Goal: Communication & Community: Participate in discussion

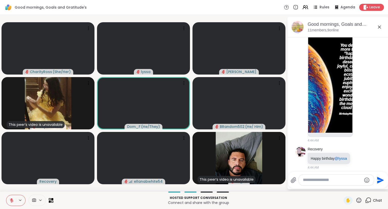
scroll to position [269, 0]
click at [367, 147] on div "Recovery Happy birthday @lyssa 4:44 AM" at bounding box center [337, 158] width 59 height 23
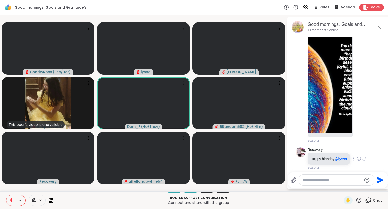
click at [364, 156] on icon at bounding box center [365, 159] width 5 height 6
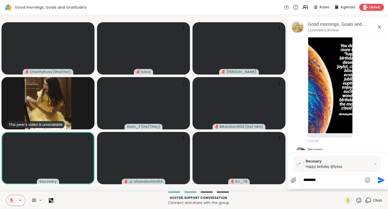
type textarea "********"
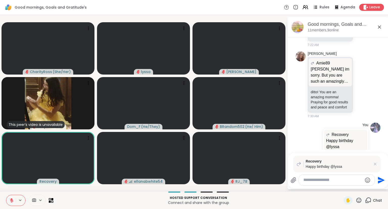
scroll to position [753, 0]
click at [382, 28] on icon at bounding box center [380, 27] width 6 height 6
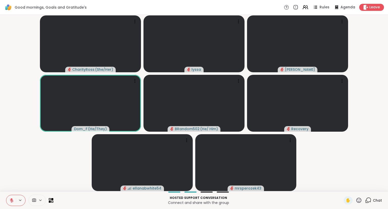
click at [12, 198] on button at bounding box center [11, 200] width 10 height 11
click at [388, 131] on div "CharityRoss ( She/Her ) lyssa dodi Dom_F ( He/They ) BRandom502 ( He/ Him ) Rec…" at bounding box center [194, 103] width 388 height 177
click at [388, 151] on div "CharityRoss ( She/Her ) lyssa dodi Dom_F ( He/They ) BRandom502 ( He/ Him ) Rec…" at bounding box center [194, 103] width 388 height 177
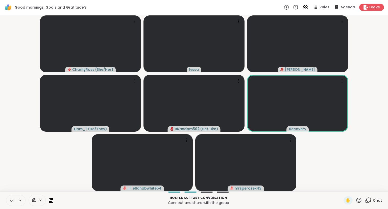
drag, startPoint x: 388, startPoint y: 151, endPoint x: 367, endPoint y: 111, distance: 45.5
click at [37, 166] on video-player-container "CharityRoss ( She/Her ) lyssa dodi Dom_F ( He/They ) BRandom502 ( He/ Him ) Rec…" at bounding box center [194, 103] width 382 height 172
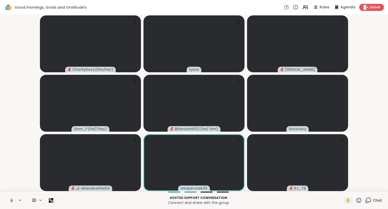
click at [10, 200] on icon at bounding box center [11, 200] width 5 height 5
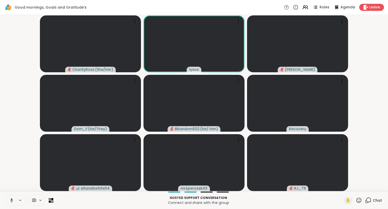
click at [10, 199] on icon at bounding box center [11, 200] width 5 height 5
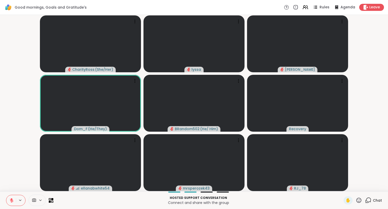
click at [10, 199] on icon at bounding box center [11, 200] width 5 height 5
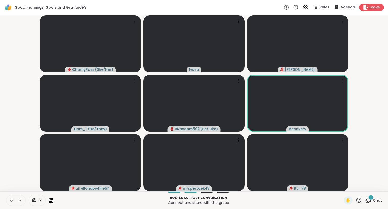
click at [9, 205] on button at bounding box center [11, 200] width 10 height 11
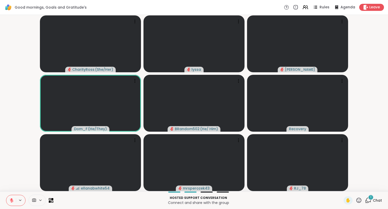
click at [376, 202] on span "Chat" at bounding box center [377, 200] width 9 height 5
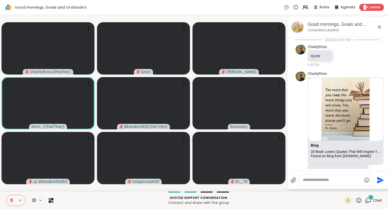
scroll to position [815, 0]
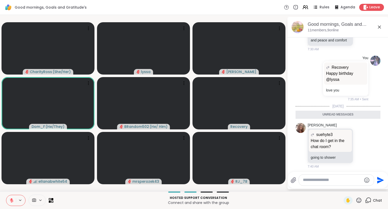
click at [381, 29] on icon at bounding box center [380, 27] width 6 height 6
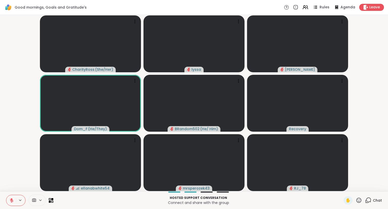
click at [359, 204] on icon at bounding box center [359, 200] width 6 height 6
click at [340, 185] on div "❤️" at bounding box center [344, 187] width 9 height 8
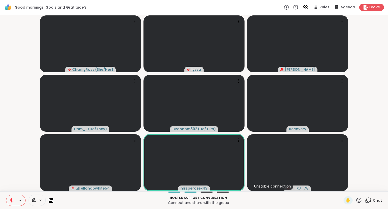
click at [388, 116] on div "CharityRoss ( She/Her ) lyssa dodi Dom_F ( He/They ) BRandom502 ( He/ Him ) Rec…" at bounding box center [194, 103] width 388 height 177
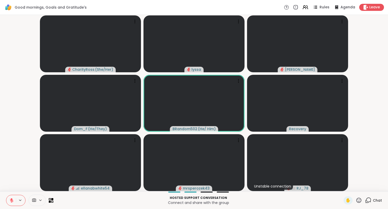
click at [388, 40] on div "CharityRoss ( She/Her ) lyssa dodi Dom_F ( He/They ) BRandom502 ( He/ Him ) Rec…" at bounding box center [194, 103] width 388 height 177
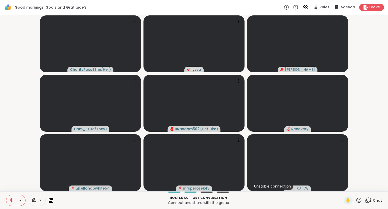
click at [10, 199] on icon at bounding box center [11, 200] width 5 height 5
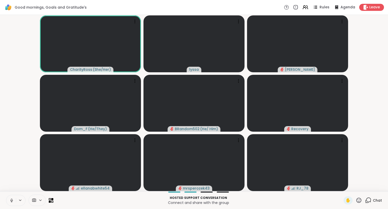
click at [10, 199] on icon at bounding box center [11, 200] width 5 height 5
click at [388, 55] on div "CharityRoss ( She/Her ) lyssa dodi Dom_F ( He/They ) BRandom502 ( He/ Him ) Rec…" at bounding box center [194, 103] width 388 height 177
click at [388, 56] on div "CharityRoss ( She/Her ) lyssa dodi Dom_F ( He/They ) BRandom502 ( He/ Him ) Rec…" at bounding box center [194, 103] width 388 height 177
click at [11, 201] on icon at bounding box center [12, 201] width 4 height 4
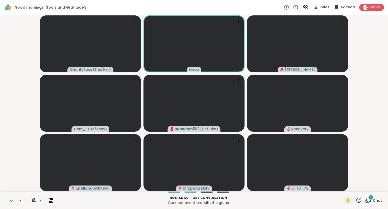
click at [11, 200] on icon at bounding box center [11, 200] width 5 height 5
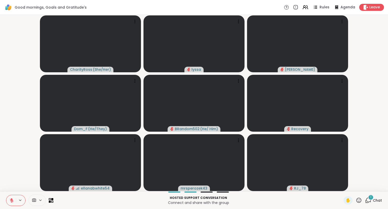
click at [10, 198] on button at bounding box center [11, 200] width 10 height 11
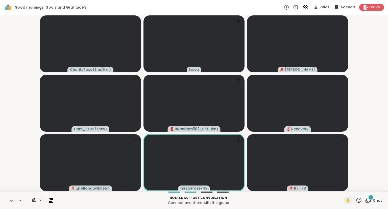
click at [12, 200] on icon at bounding box center [11, 200] width 5 height 5
click at [12, 200] on icon at bounding box center [12, 199] width 2 height 2
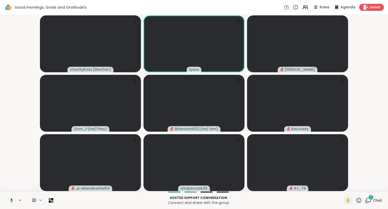
click at [358, 201] on icon at bounding box center [359, 200] width 6 height 6
click at [342, 185] on span "❤️" at bounding box center [344, 187] width 5 height 6
click at [359, 200] on icon at bounding box center [359, 200] width 5 height 5
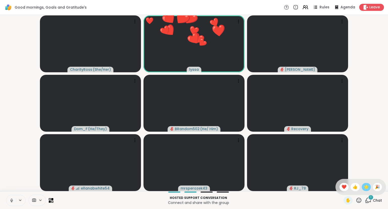
click at [365, 186] on span "🌟" at bounding box center [366, 187] width 5 height 6
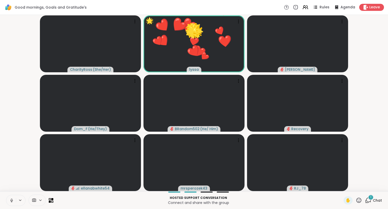
click at [358, 202] on icon at bounding box center [359, 200] width 6 height 6
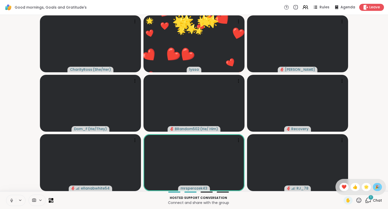
click at [375, 188] on span "🎉" at bounding box center [377, 187] width 5 height 6
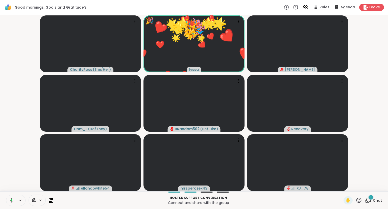
click at [357, 206] on div "Hosted support conversation Connect and share with the group ✋ 1 Chat" at bounding box center [194, 200] width 388 height 18
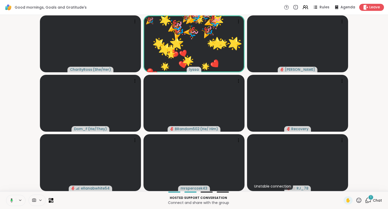
click at [360, 202] on icon at bounding box center [359, 200] width 5 height 5
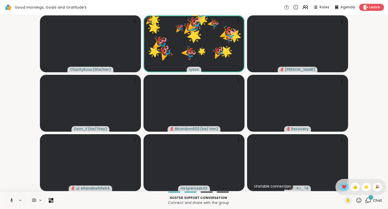
click at [340, 186] on div "❤️" at bounding box center [344, 187] width 9 height 8
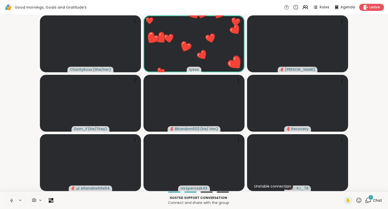
click at [13, 200] on icon at bounding box center [11, 200] width 5 height 5
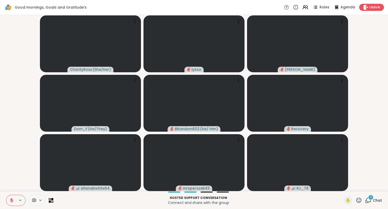
click at [14, 203] on button at bounding box center [11, 200] width 10 height 11
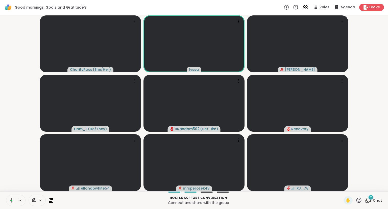
click at [11, 198] on button at bounding box center [11, 200] width 10 height 11
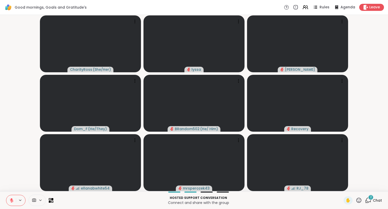
click at [13, 203] on button at bounding box center [11, 200] width 10 height 11
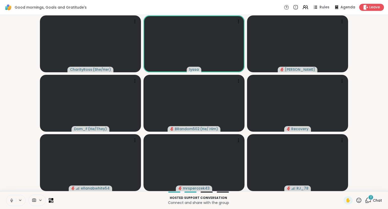
click at [9, 203] on button at bounding box center [11, 200] width 10 height 11
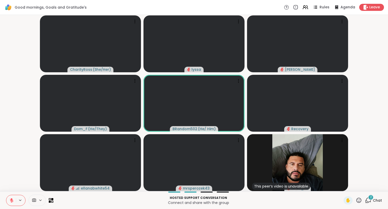
click at [11, 198] on button at bounding box center [11, 200] width 10 height 11
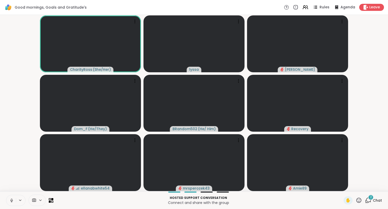
click at [360, 202] on icon at bounding box center [359, 200] width 6 height 6
click at [342, 190] on div "❤️" at bounding box center [344, 187] width 9 height 8
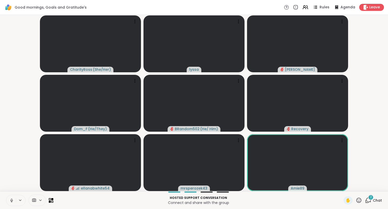
click at [13, 199] on icon at bounding box center [11, 200] width 5 height 5
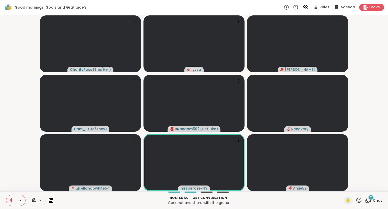
click at [359, 199] on icon at bounding box center [359, 200] width 6 height 6
click at [378, 185] on span "🎉" at bounding box center [377, 187] width 5 height 6
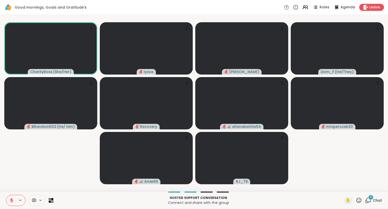
click at [370, 200] on icon at bounding box center [368, 200] width 6 height 6
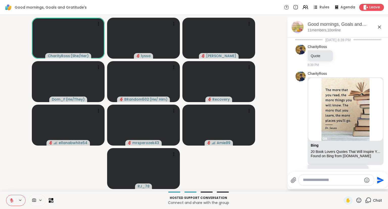
scroll to position [873, 0]
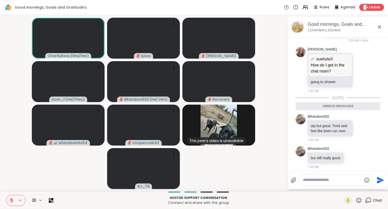
click at [380, 28] on icon at bounding box center [380, 27] width 6 height 6
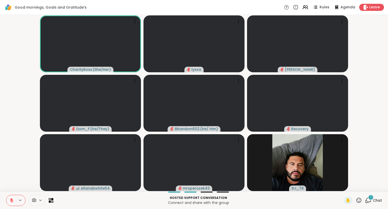
click at [388, 130] on div "CharityRoss ( She/Her ) lyssa dodi Dom_F ( He/They ) BRandom502 ( He/ Him ) Rec…" at bounding box center [194, 103] width 388 height 177
click at [12, 201] on icon at bounding box center [11, 200] width 5 height 5
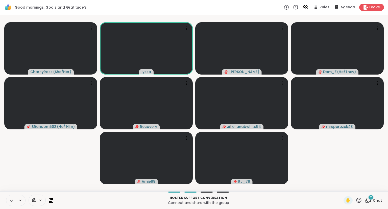
click at [11, 200] on icon at bounding box center [11, 200] width 5 height 5
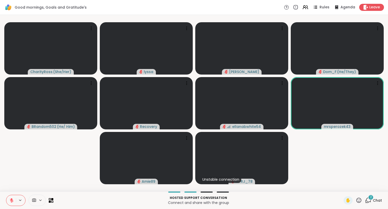
click at [381, 203] on span "Chat" at bounding box center [377, 200] width 9 height 5
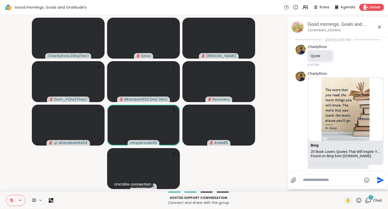
scroll to position [943, 0]
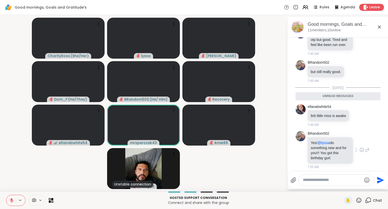
click at [367, 156] on div "BRandom502 Yes! @lyssa do something new and for you!!! You got this birthday gu…" at bounding box center [339, 150] width 62 height 38
click at [362, 150] on icon at bounding box center [362, 150] width 2 height 1
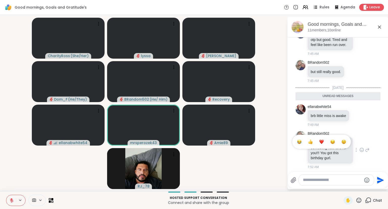
click at [322, 141] on div "Select Reaction: Heart" at bounding box center [322, 142] width 5 height 5
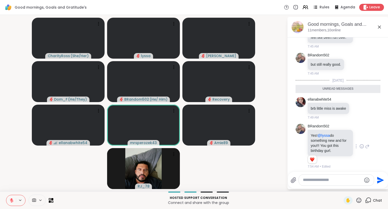
click at [367, 147] on div "BRandom502 Yes! @lyssa do something new and for you!!! You got this birthday gu…" at bounding box center [339, 146] width 62 height 45
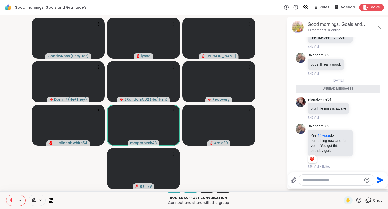
click at [341, 182] on textarea "Type your message" at bounding box center [332, 180] width 59 height 5
type textarea "*********"
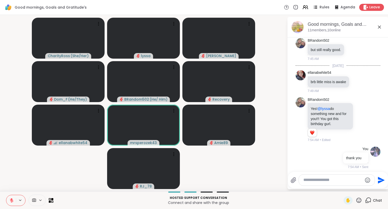
click at [379, 28] on icon at bounding box center [380, 27] width 6 height 6
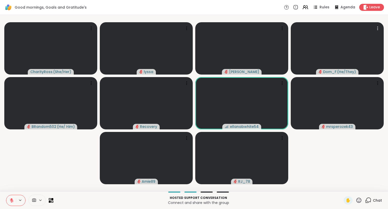
click at [358, 202] on icon at bounding box center [359, 200] width 6 height 6
click at [342, 188] on span "❤️" at bounding box center [344, 187] width 5 height 6
click at [359, 197] on div "✋" at bounding box center [353, 200] width 18 height 8
click at [359, 203] on icon at bounding box center [359, 200] width 6 height 6
click at [343, 187] on span "❤️" at bounding box center [344, 187] width 5 height 6
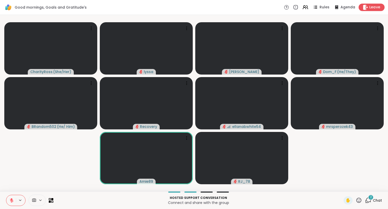
click at [366, 7] on icon at bounding box center [366, 7] width 5 height 5
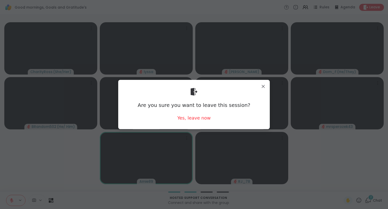
click at [187, 115] on div "Are you sure you want to leave this session? Yes, leave now" at bounding box center [194, 104] width 144 height 41
click at [195, 116] on div "Yes, leave now" at bounding box center [194, 118] width 33 height 6
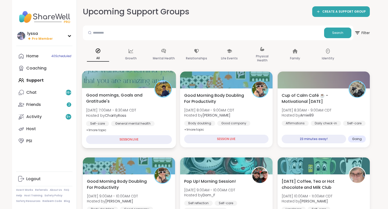
click at [156, 103] on div "Good mornings, Goals and Gratitude's Mon, Sep 15 | 7:00AM - 8:30AM CDT Hosted b…" at bounding box center [129, 112] width 86 height 41
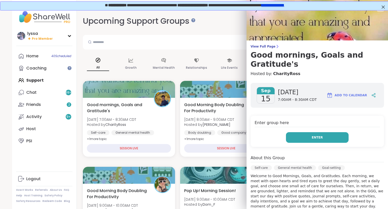
click at [297, 132] on button "Enter" at bounding box center [317, 137] width 63 height 11
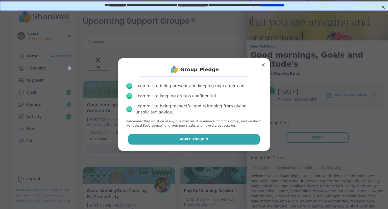
click at [231, 144] on button "Agree and Join" at bounding box center [194, 139] width 132 height 11
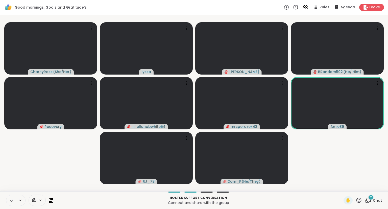
click at [12, 198] on icon at bounding box center [11, 200] width 5 height 5
click at [370, 6] on span "Leave" at bounding box center [375, 7] width 11 height 5
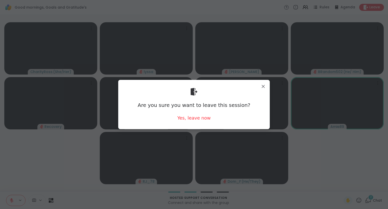
click at [195, 124] on div "Are you sure you want to leave this session? Yes, leave now" at bounding box center [194, 104] width 144 height 41
click at [203, 119] on div "Yes, leave now" at bounding box center [194, 118] width 33 height 6
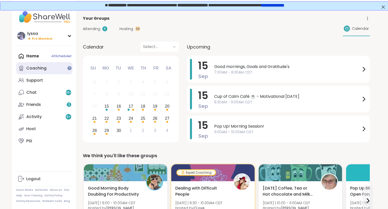
click at [38, 70] on div "Coaching" at bounding box center [36, 68] width 20 height 6
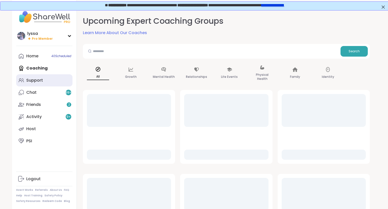
click at [38, 77] on link "Support" at bounding box center [44, 80] width 56 height 12
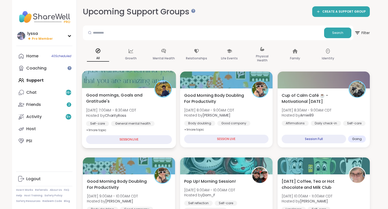
click at [121, 91] on div "Good mornings, Goals and Gratitude's Mon, Sep 15 | 7:00AM - 8:30AM CDT Hosted b…" at bounding box center [129, 118] width 94 height 60
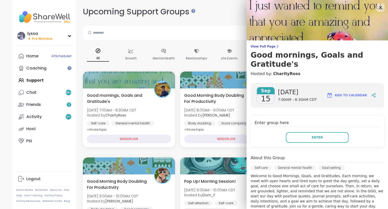
click at [295, 123] on div "Enter group here Enter" at bounding box center [318, 131] width 134 height 31
click at [297, 132] on button "Enter" at bounding box center [317, 137] width 63 height 11
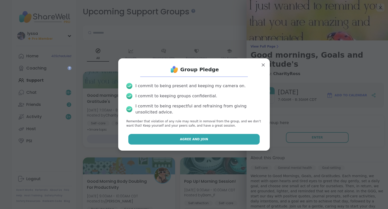
click at [202, 140] on span "Agree and Join" at bounding box center [194, 139] width 28 height 5
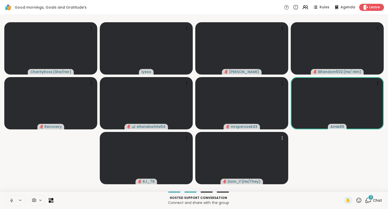
click at [7, 197] on button at bounding box center [11, 200] width 10 height 11
click at [388, 87] on div "CharityRoss ( She/Her ) lyssa dodi BRandom502 ( He/ Him ) Recovery ellanabwhite…" at bounding box center [194, 103] width 388 height 177
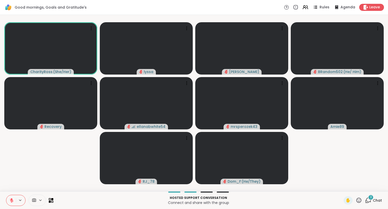
click at [12, 197] on icon at bounding box center [12, 201] width 4 height 4
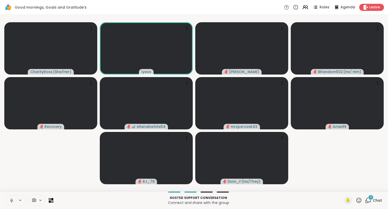
click at [12, 197] on icon at bounding box center [11, 200] width 5 height 5
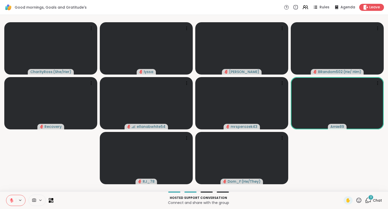
click at [14, 197] on button at bounding box center [11, 200] width 10 height 11
click at [10, 197] on icon at bounding box center [11, 200] width 5 height 5
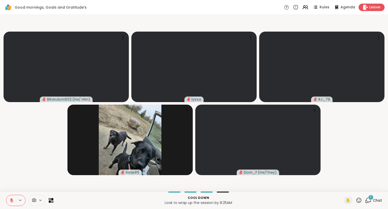
click at [366, 6] on icon at bounding box center [366, 7] width 5 height 5
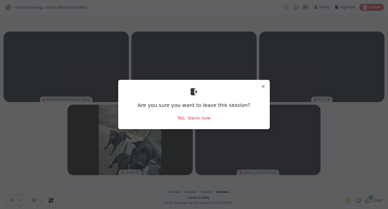
click at [202, 121] on div "Are you sure you want to leave this session? Yes, leave now" at bounding box center [194, 104] width 144 height 41
click at [201, 120] on div "Yes, leave now" at bounding box center [194, 118] width 33 height 6
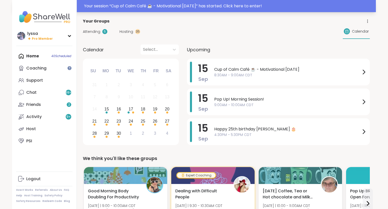
click at [336, 9] on div "Your session “ Cup of Calm Café ☕️ - Motivational [DATE] ” has started. Click h…" at bounding box center [228, 6] width 289 height 6
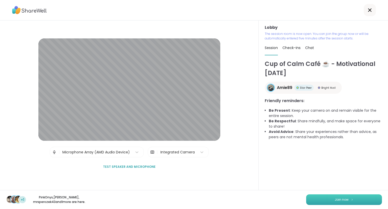
click at [358, 200] on button "Join now" at bounding box center [345, 199] width 76 height 11
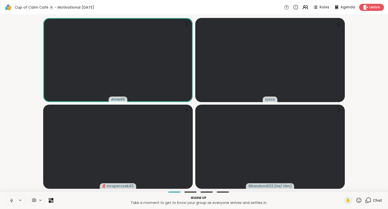
click at [11, 203] on icon at bounding box center [11, 200] width 5 height 5
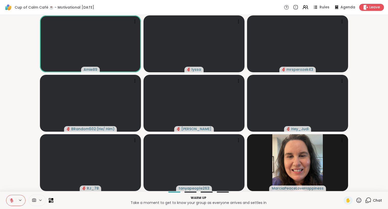
click at [377, 201] on span "Chat" at bounding box center [377, 200] width 9 height 5
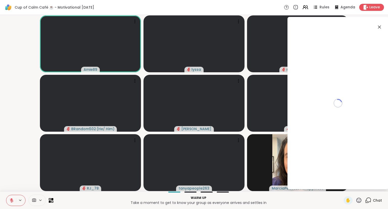
click at [381, 203] on span "Chat" at bounding box center [377, 200] width 9 height 5
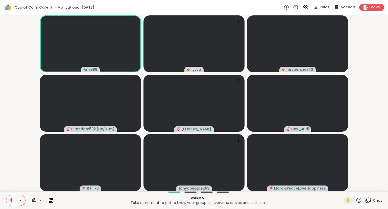
click at [349, 116] on video-player-container "Amie89 lyssa mrsperozek43 BRandom502 ( He/ Him ) [PERSON_NAME] Hey_Judi RJ_78 t…" at bounding box center [194, 103] width 382 height 172
click at [371, 201] on icon at bounding box center [369, 200] width 5 height 5
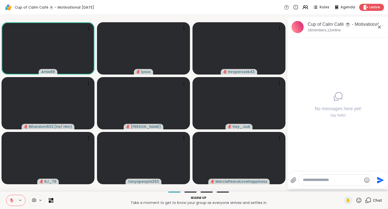
click at [346, 180] on textarea "Type your message" at bounding box center [332, 180] width 59 height 5
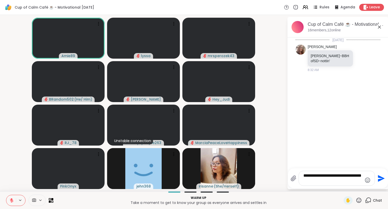
type textarea "**********"
click at [359, 200] on icon at bounding box center [359, 200] width 5 height 5
click at [342, 185] on span "❤️" at bounding box center [344, 187] width 5 height 6
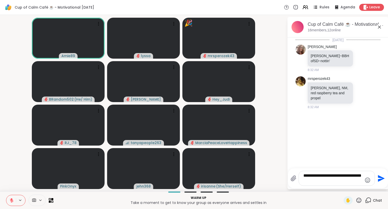
click at [358, 203] on icon at bounding box center [359, 200] width 6 height 6
click at [340, 187] on div "❤️" at bounding box center [344, 187] width 9 height 8
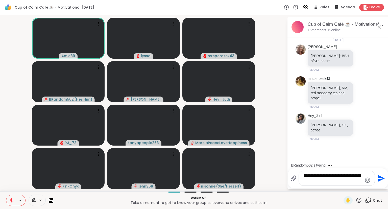
click at [349, 181] on textarea "**********" at bounding box center [333, 178] width 59 height 10
click at [380, 178] on icon "Send" at bounding box center [381, 178] width 7 height 7
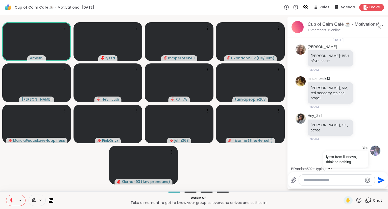
click at [358, 199] on icon at bounding box center [359, 200] width 5 height 5
click at [376, 189] on span "🎉" at bounding box center [377, 187] width 5 height 6
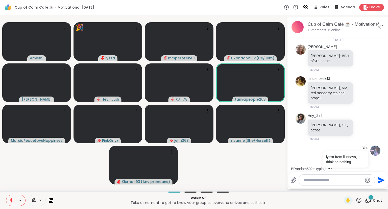
scroll to position [28, 0]
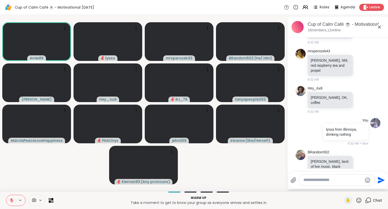
click at [358, 202] on icon at bounding box center [359, 200] width 6 height 6
click at [341, 190] on div "❤️" at bounding box center [344, 187] width 9 height 8
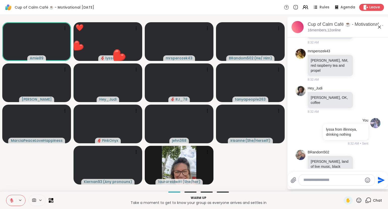
click at [361, 201] on icon at bounding box center [359, 200] width 6 height 6
click at [375, 189] on div "🎉" at bounding box center [377, 187] width 9 height 8
click at [359, 203] on icon at bounding box center [359, 200] width 5 height 5
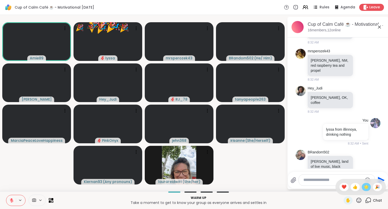
click at [365, 190] on span "🌟" at bounding box center [366, 187] width 5 height 6
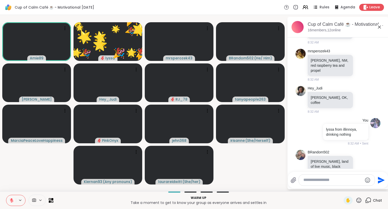
click at [359, 203] on icon at bounding box center [359, 200] width 5 height 5
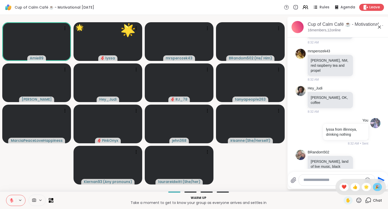
click at [376, 190] on span "🎉" at bounding box center [377, 187] width 5 height 6
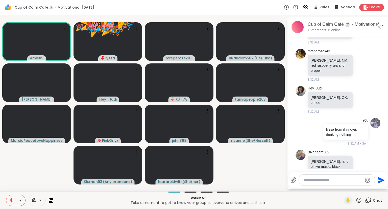
click at [358, 204] on div "✋" at bounding box center [353, 200] width 18 height 8
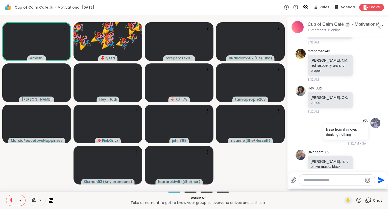
click at [359, 201] on icon at bounding box center [359, 200] width 6 height 6
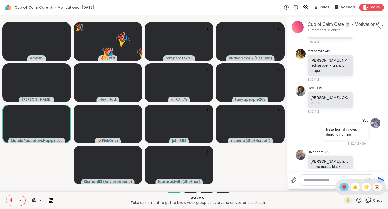
click at [342, 188] on span "❤️" at bounding box center [344, 187] width 5 height 6
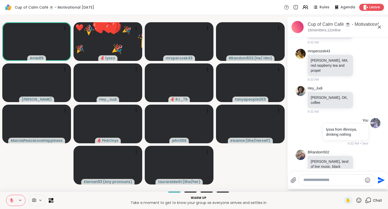
click at [359, 204] on icon at bounding box center [359, 200] width 6 height 6
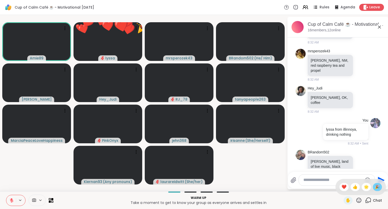
click at [379, 186] on span "🎉" at bounding box center [377, 187] width 5 height 6
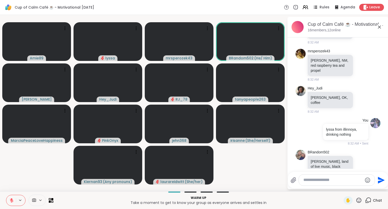
click at [356, 202] on div "✋" at bounding box center [353, 200] width 18 height 8
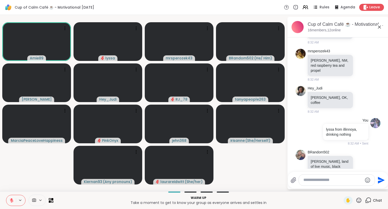
click at [358, 201] on icon at bounding box center [359, 200] width 6 height 6
click at [342, 188] on span "❤️" at bounding box center [344, 187] width 5 height 6
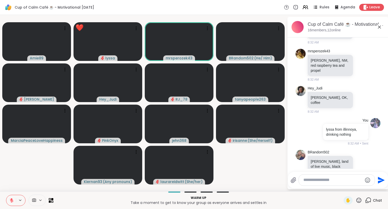
click at [11, 200] on icon at bounding box center [12, 201] width 4 height 4
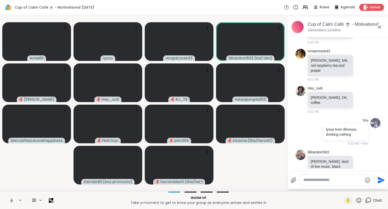
click at [7, 200] on button at bounding box center [11, 200] width 10 height 11
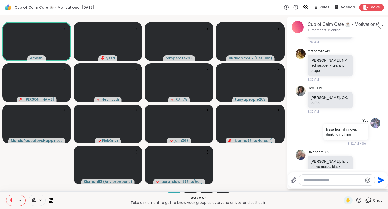
click at [358, 202] on icon at bounding box center [359, 200] width 6 height 6
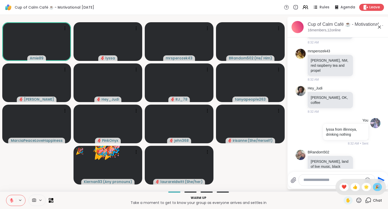
click at [375, 190] on div "🎉" at bounding box center [377, 187] width 9 height 8
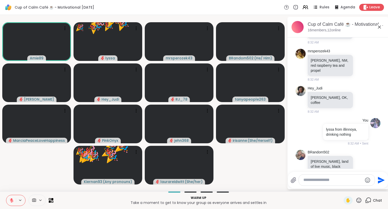
click at [357, 201] on icon at bounding box center [359, 200] width 6 height 6
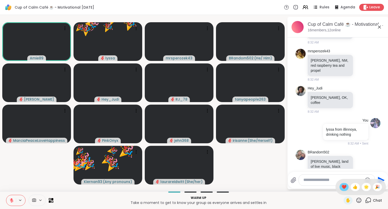
click at [343, 189] on span "❤️" at bounding box center [344, 187] width 5 height 6
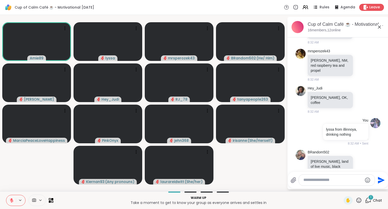
scroll to position [55, 0]
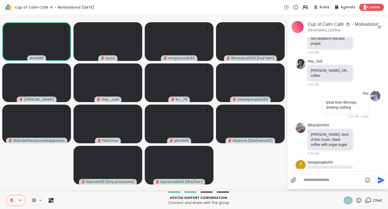
click at [348, 201] on span "✋" at bounding box center [348, 201] width 5 height 6
drag, startPoint x: 348, startPoint y: 201, endPoint x: 180, endPoint y: 174, distance: 170.7
click at [9, 185] on video-player-container "Amie89 ✋ lyssa mrsperozek43 BRandom502 ( He/ Him ) dodi Hey_Judi RJ_78 tanyapeo…" at bounding box center [143, 103] width 281 height 172
click at [12, 202] on icon at bounding box center [11, 200] width 5 height 5
click at [11, 201] on icon at bounding box center [11, 201] width 3 height 2
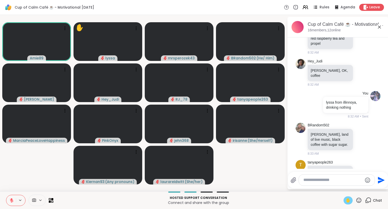
click at [348, 200] on span "✋" at bounding box center [348, 201] width 5 height 6
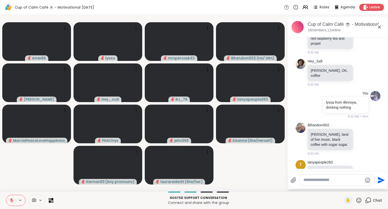
click at [331, 208] on div "Hosted support conversation Connect and share with the group ✋ Chat" at bounding box center [194, 200] width 388 height 18
click at [360, 202] on icon at bounding box center [359, 200] width 6 height 6
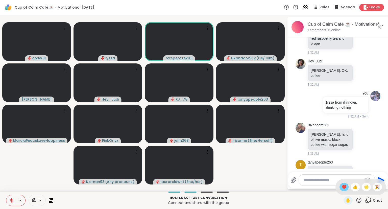
click at [342, 189] on span "❤️" at bounding box center [344, 187] width 5 height 6
click at [361, 202] on icon at bounding box center [359, 200] width 6 height 6
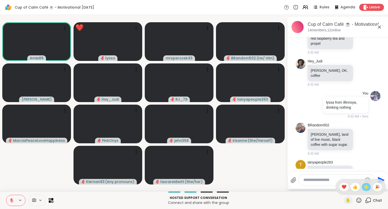
click at [367, 190] on span "🌟" at bounding box center [366, 187] width 5 height 6
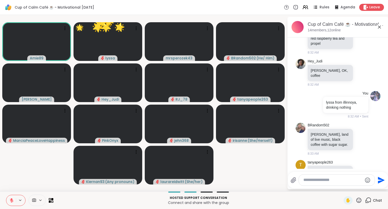
click at [359, 203] on icon at bounding box center [359, 200] width 5 height 5
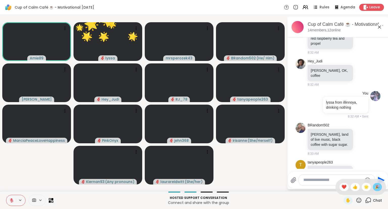
click at [380, 191] on div "🎉" at bounding box center [377, 187] width 9 height 8
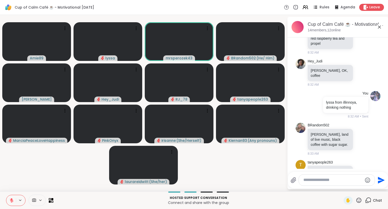
click at [358, 202] on icon at bounding box center [359, 200] width 6 height 6
click at [343, 188] on span "❤️" at bounding box center [344, 187] width 5 height 6
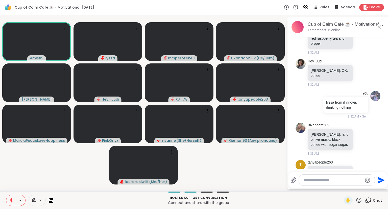
click at [12, 200] on icon at bounding box center [11, 200] width 5 height 5
click at [10, 203] on icon at bounding box center [11, 200] width 5 height 5
click at [8, 199] on button at bounding box center [11, 200] width 10 height 11
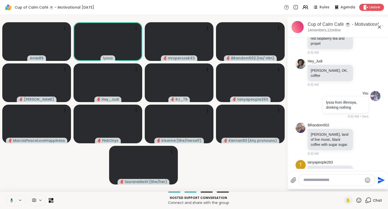
click at [8, 201] on button at bounding box center [11, 200] width 10 height 11
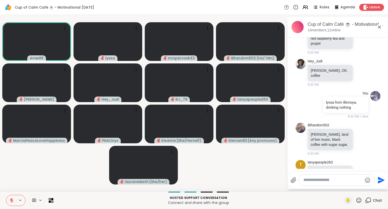
click at [7, 200] on button at bounding box center [11, 200] width 10 height 11
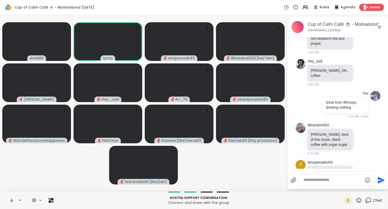
click at [11, 201] on icon at bounding box center [11, 201] width 3 height 2
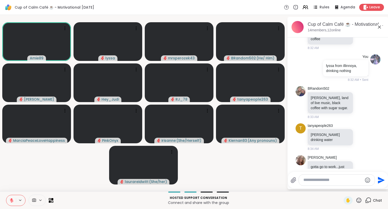
click at [360, 201] on icon at bounding box center [359, 200] width 6 height 6
click at [343, 190] on span "❤️" at bounding box center [344, 187] width 5 height 6
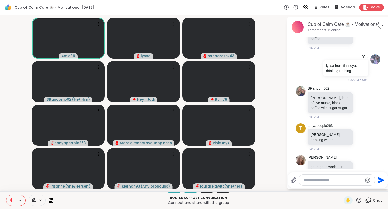
scroll to position [99, 0]
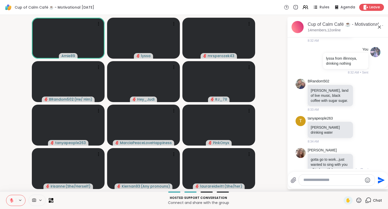
click at [362, 160] on div "dodi gotta go to work...just wanted to sing with you all to beautiful Lyssa!! 1…" at bounding box center [339, 170] width 62 height 45
click at [359, 167] on div at bounding box center [356, 170] width 5 height 6
click at [374, 146] on div "dodi gotta go to work...just wanted to sing with you all to beautiful Lyssa!! 1…" at bounding box center [338, 170] width 85 height 49
click at [360, 167] on div at bounding box center [362, 170] width 16 height 6
click at [358, 167] on div at bounding box center [356, 170] width 5 height 6
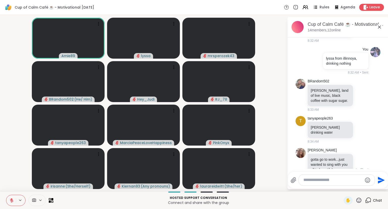
click at [379, 146] on div "dodi gotta go to work...just wanted to sing with you all to beautiful Lyssa!! 1…" at bounding box center [338, 170] width 85 height 49
click at [360, 167] on div at bounding box center [362, 170] width 16 height 6
click at [361, 169] on icon at bounding box center [362, 171] width 4 height 4
click at [323, 157] on button "Select Reaction: Heart" at bounding box center [322, 162] width 10 height 10
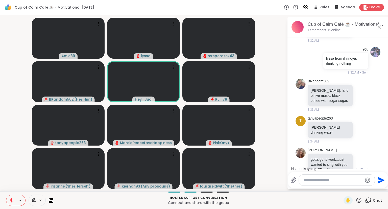
scroll to position [136, 0]
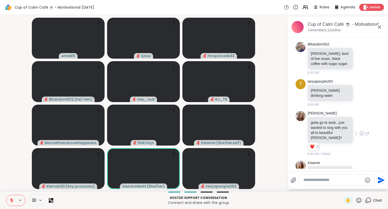
click at [360, 202] on icon at bounding box center [359, 200] width 6 height 6
click at [342, 187] on span "❤️" at bounding box center [344, 187] width 5 height 6
click at [358, 202] on icon at bounding box center [359, 200] width 5 height 5
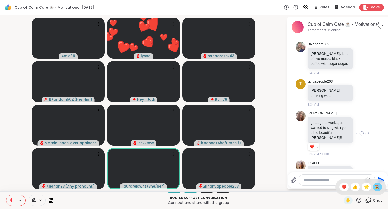
click at [377, 189] on span "🎉" at bounding box center [377, 187] width 5 height 6
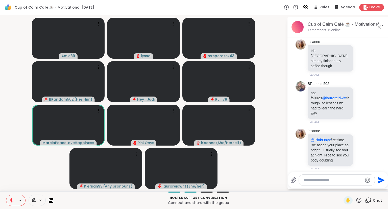
scroll to position [264, 0]
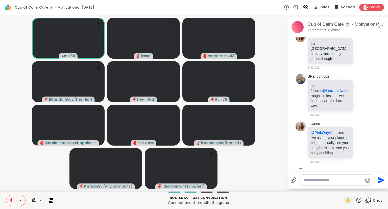
click at [0, 192] on div "Hosted support conversation Connect and share with the group ✋ Chat" at bounding box center [194, 200] width 388 height 18
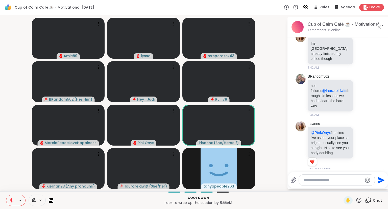
click at [10, 198] on button at bounding box center [11, 200] width 10 height 11
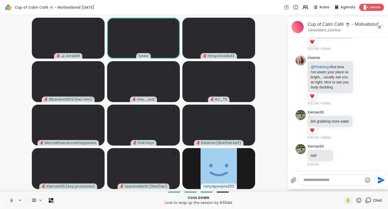
scroll to position [364, 0]
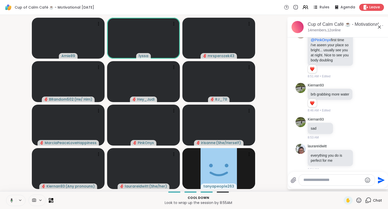
click at [14, 202] on button at bounding box center [11, 200] width 10 height 11
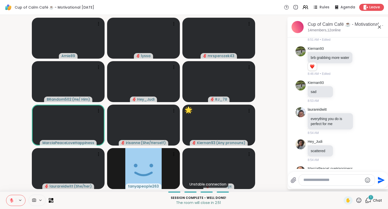
scroll to position [428, 0]
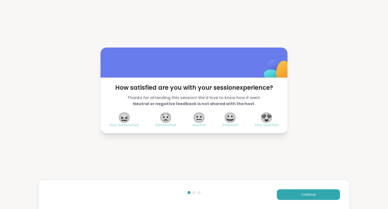
click at [315, 201] on div "Continue" at bounding box center [194, 194] width 311 height 29
click at [315, 197] on span "Continue" at bounding box center [309, 194] width 14 height 5
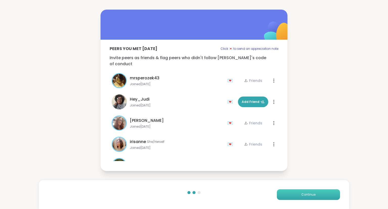
click at [316, 196] on span "Continue" at bounding box center [309, 194] width 14 height 5
click at [317, 192] on button "Continue" at bounding box center [308, 194] width 63 height 11
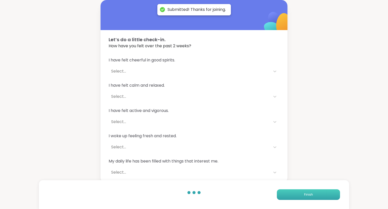
click at [317, 192] on button "Finish" at bounding box center [308, 194] width 63 height 11
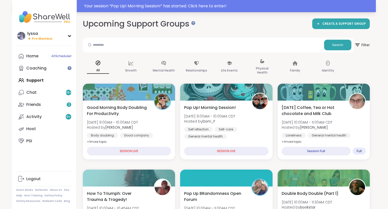
click at [300, 6] on div "Your session “ Pop Up! Morning Session! ” has started. Click here to enter!" at bounding box center [228, 6] width 289 height 6
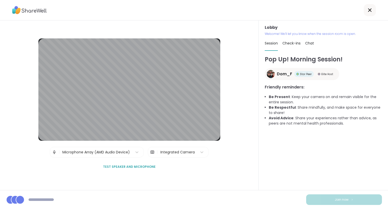
click at [388, 151] on div "Lobby Welcome! We’ll let you know when the session room is open. Session Check-…" at bounding box center [323, 105] width 129 height 170
click at [388, 150] on div "Lobby Welcome! We’ll let you know when the session room is open. Session Check-…" at bounding box center [323, 105] width 129 height 170
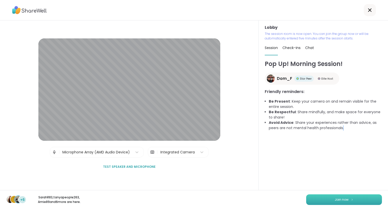
click at [351, 199] on img at bounding box center [352, 199] width 3 height 3
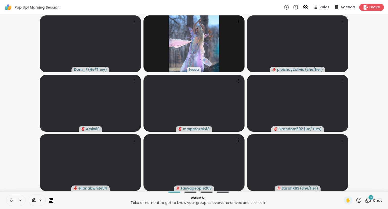
drag, startPoint x: 63, startPoint y: 187, endPoint x: 8, endPoint y: 199, distance: 56.1
click at [13, 199] on icon at bounding box center [11, 200] width 5 height 5
click at [16, 177] on video-player-container "Dom_F ( He/They ) lyssa pipishay2olivia ( she/her ) Amie89 mrsperozek43 BRandom…" at bounding box center [194, 103] width 382 height 172
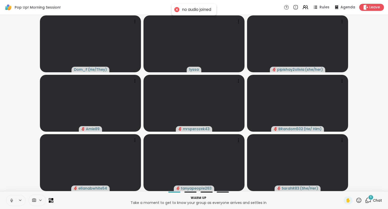
click at [12, 199] on icon at bounding box center [11, 200] width 5 height 5
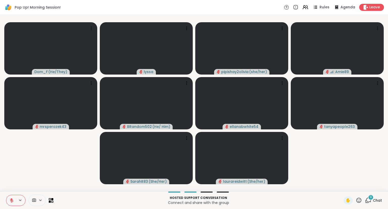
click at [359, 205] on div "Hosted support conversation Connect and share with the group ✋ 9 Chat" at bounding box center [194, 200] width 388 height 18
click at [361, 201] on icon at bounding box center [359, 200] width 6 height 6
click at [340, 190] on div "❤️" at bounding box center [344, 187] width 9 height 8
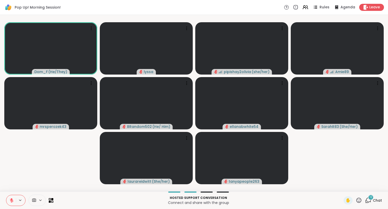
click at [11, 202] on icon at bounding box center [11, 200] width 5 height 5
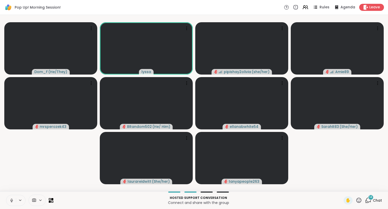
click at [11, 203] on icon at bounding box center [11, 200] width 5 height 5
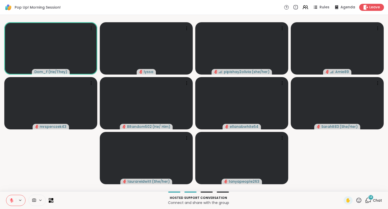
click at [359, 200] on icon at bounding box center [359, 200] width 6 height 6
click at [342, 185] on span "❤️" at bounding box center [344, 187] width 5 height 6
click at [10, 199] on icon at bounding box center [11, 200] width 5 height 5
click at [10, 200] on icon at bounding box center [11, 200] width 5 height 5
click at [9, 195] on button at bounding box center [11, 200] width 10 height 11
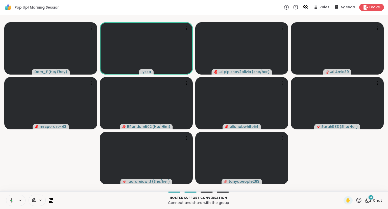
click at [12, 200] on icon at bounding box center [12, 200] width 2 height 1
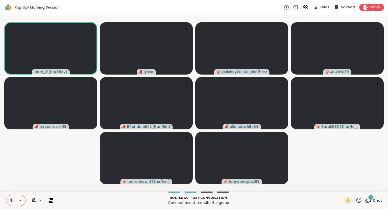
click at [12, 200] on icon at bounding box center [11, 200] width 5 height 5
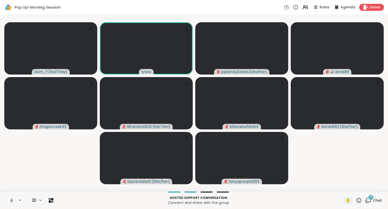
click at [372, 199] on span "18" at bounding box center [371, 197] width 3 height 4
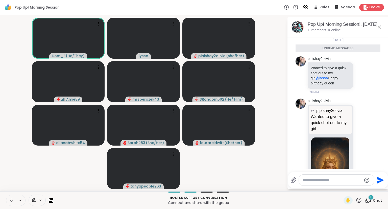
scroll to position [840, 0]
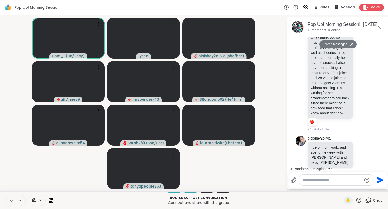
click at [10, 199] on icon at bounding box center [11, 200] width 5 height 5
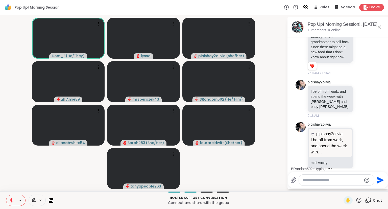
scroll to position [884, 0]
click at [381, 25] on icon at bounding box center [380, 27] width 6 height 6
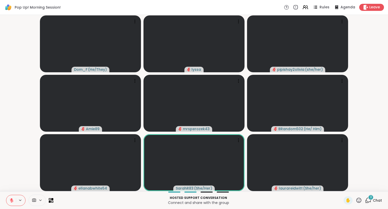
click at [361, 201] on icon at bounding box center [359, 200] width 6 height 6
click at [365, 187] on span "🌟" at bounding box center [366, 187] width 5 height 6
click at [0, 86] on div "Dom_F ( He/They ) lyssa pipishay2olivia ( she/her ) Amie89 mrsperozek43 BRandom…" at bounding box center [194, 103] width 388 height 177
click at [357, 202] on icon at bounding box center [359, 200] width 6 height 6
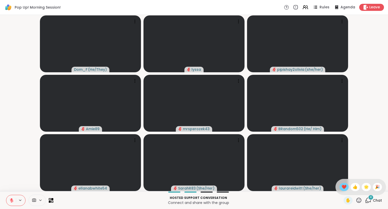
click at [340, 185] on div "❤️" at bounding box center [344, 187] width 9 height 8
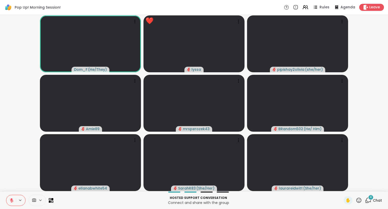
click at [10, 198] on button at bounding box center [11, 200] width 10 height 11
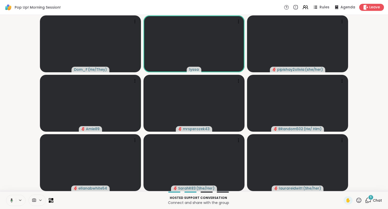
click at [8, 198] on button at bounding box center [11, 200] width 10 height 11
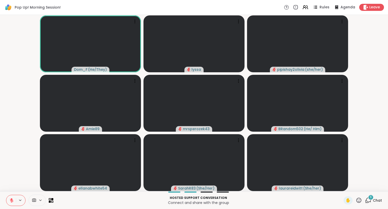
click at [371, 201] on icon at bounding box center [368, 200] width 6 height 6
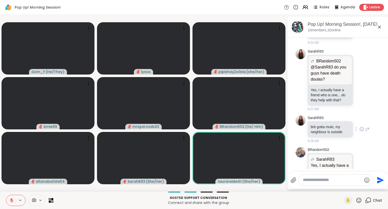
scroll to position [1197, 0]
click at [360, 202] on icon at bounding box center [359, 200] width 5 height 5
click at [343, 188] on span "❤️" at bounding box center [344, 187] width 5 height 6
click at [360, 200] on icon at bounding box center [359, 200] width 6 height 6
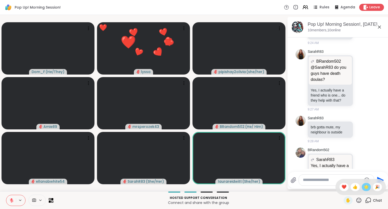
click at [367, 187] on span "🌟" at bounding box center [366, 187] width 5 height 6
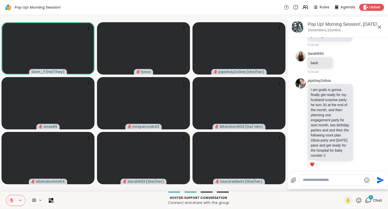
scroll to position [1430, 0]
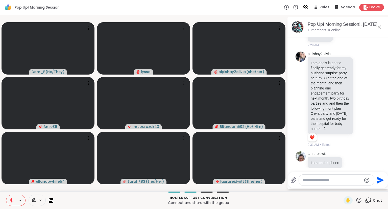
click at [358, 201] on icon at bounding box center [359, 200] width 5 height 5
click at [342, 188] on span "❤️" at bounding box center [344, 187] width 5 height 6
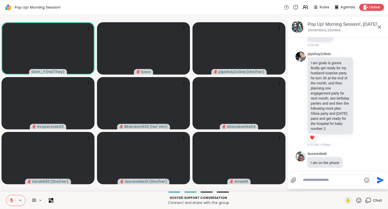
scroll to position [1430, 0]
click at [13, 203] on button at bounding box center [11, 200] width 10 height 11
click at [8, 199] on button at bounding box center [11, 200] width 10 height 11
click at [12, 198] on button at bounding box center [11, 200] width 10 height 11
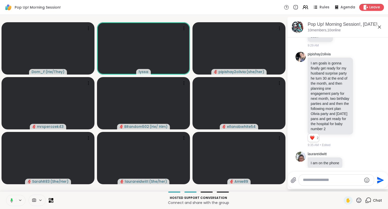
click at [355, 202] on div "✋" at bounding box center [353, 200] width 18 height 8
click at [360, 202] on icon at bounding box center [359, 200] width 5 height 5
click at [342, 187] on span "❤️" at bounding box center [344, 187] width 5 height 6
click at [361, 203] on icon at bounding box center [359, 200] width 5 height 5
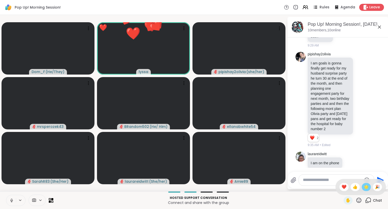
click at [365, 191] on div "🌟" at bounding box center [366, 187] width 9 height 8
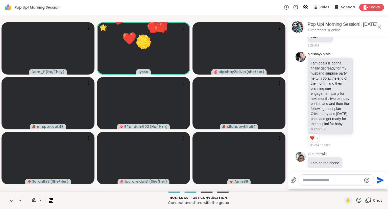
click at [359, 202] on icon at bounding box center [359, 200] width 6 height 6
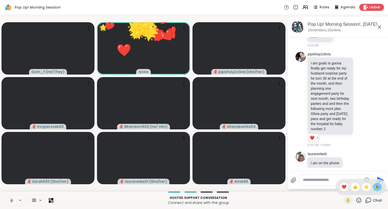
click at [376, 188] on span "🎉" at bounding box center [377, 187] width 5 height 6
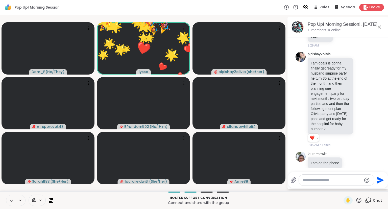
click at [8, 202] on button at bounding box center [11, 200] width 10 height 11
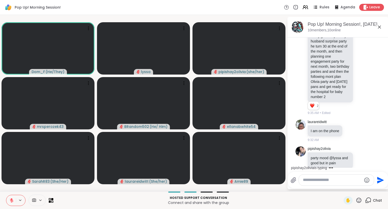
scroll to position [1489, 0]
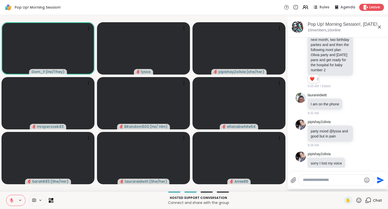
click at [12, 198] on button at bounding box center [11, 200] width 10 height 11
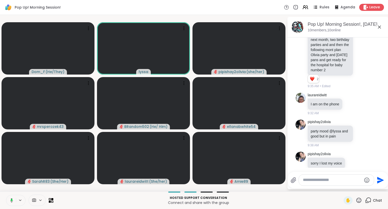
click at [10, 198] on button at bounding box center [11, 200] width 10 height 11
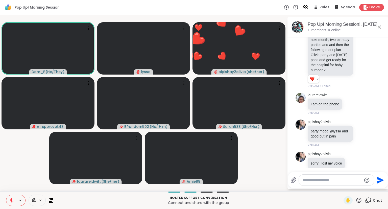
click at [9, 200] on icon at bounding box center [11, 200] width 5 height 5
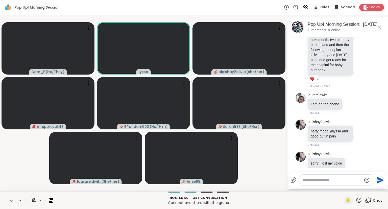
click at [11, 199] on icon at bounding box center [11, 200] width 5 height 5
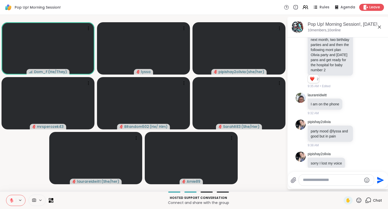
click at [12, 197] on button at bounding box center [11, 200] width 10 height 11
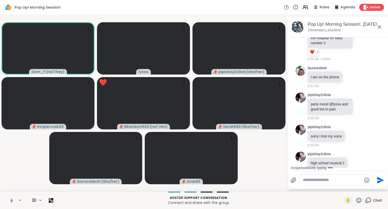
click at [9, 203] on icon at bounding box center [11, 200] width 5 height 5
click at [12, 199] on icon at bounding box center [11, 200] width 5 height 5
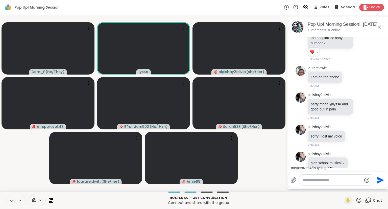
click at [13, 202] on icon at bounding box center [11, 200] width 5 height 5
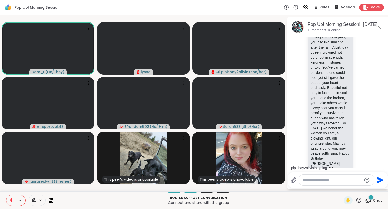
scroll to position [1926, 0]
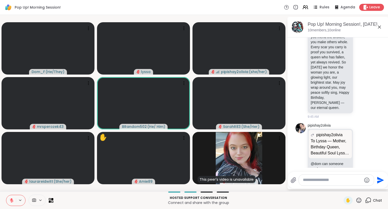
click at [359, 200] on icon at bounding box center [359, 200] width 6 height 6
click at [342, 187] on span "❤️" at bounding box center [344, 187] width 5 height 6
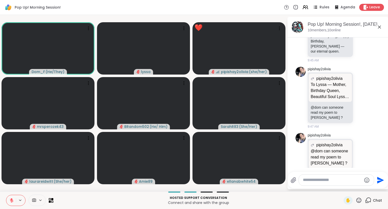
scroll to position [1954, 0]
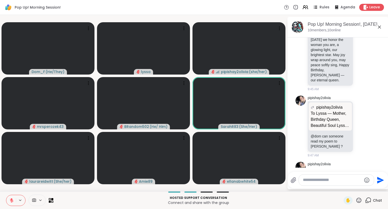
click at [135, 193] on div "Hosted support conversation Connect and share with the group ✋ Chat" at bounding box center [194, 200] width 388 height 18
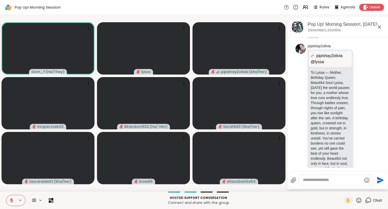
scroll to position [1796, 0]
click at [16, 198] on div at bounding box center [15, 200] width 19 height 11
click at [358, 203] on icon at bounding box center [359, 200] width 6 height 6
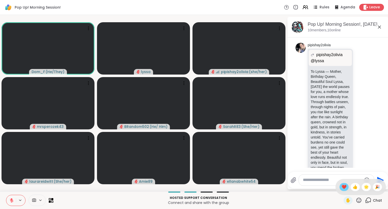
click at [342, 184] on div "❤️" at bounding box center [344, 187] width 9 height 8
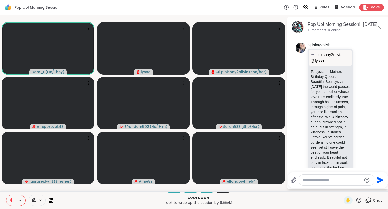
click at [359, 200] on icon at bounding box center [359, 200] width 5 height 5
click at [364, 187] on span "🌟" at bounding box center [366, 187] width 5 height 6
click at [357, 204] on icon at bounding box center [359, 200] width 6 height 6
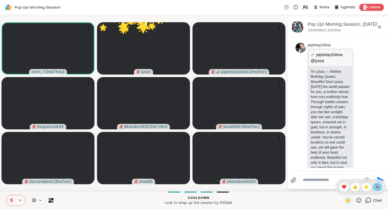
click at [379, 190] on span "🎉" at bounding box center [377, 187] width 5 height 6
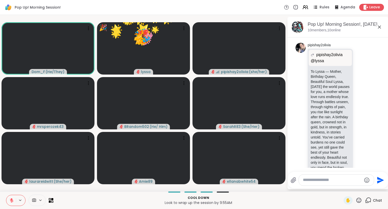
click at [358, 203] on icon at bounding box center [359, 200] width 6 height 6
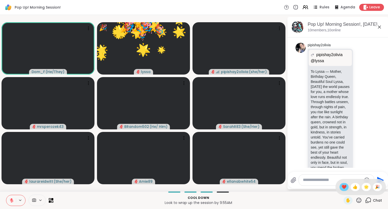
click at [344, 188] on span "❤️" at bounding box center [344, 187] width 5 height 6
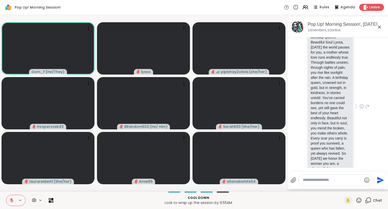
scroll to position [1837, 0]
click at [359, 201] on icon at bounding box center [359, 200] width 6 height 6
click at [343, 187] on span "❤️" at bounding box center [344, 187] width 5 height 6
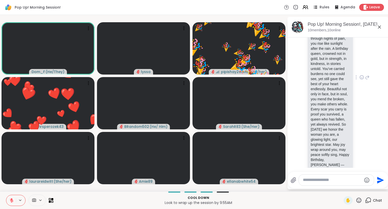
scroll to position [1864, 0]
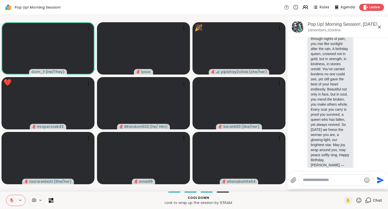
click at [359, 199] on icon at bounding box center [359, 200] width 6 height 6
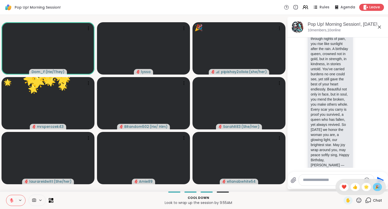
click at [377, 185] on span "🎉" at bounding box center [377, 187] width 5 height 6
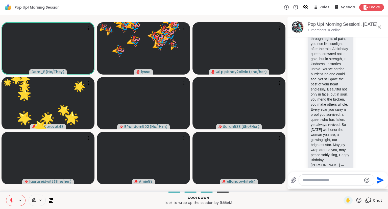
click at [361, 202] on icon at bounding box center [359, 200] width 6 height 6
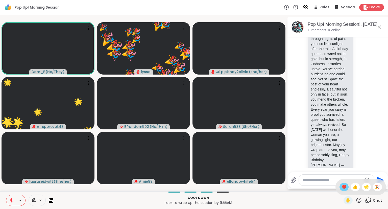
click at [344, 186] on span "❤️" at bounding box center [344, 187] width 5 height 6
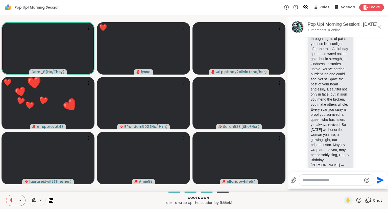
click at [359, 200] on icon at bounding box center [359, 200] width 5 height 5
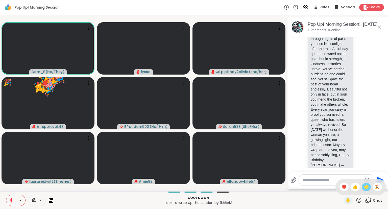
click at [363, 187] on div "🌟" at bounding box center [366, 187] width 9 height 8
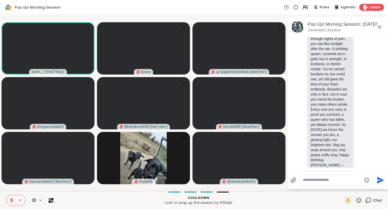
click at [10, 198] on button at bounding box center [11, 200] width 10 height 11
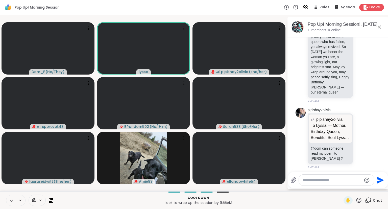
scroll to position [1954, 0]
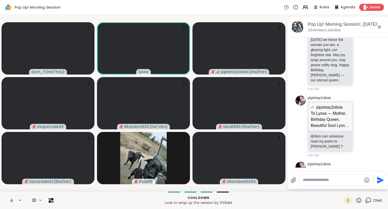
click at [13, 201] on icon at bounding box center [11, 200] width 5 height 5
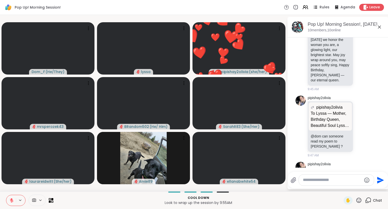
click at [361, 199] on icon at bounding box center [359, 200] width 6 height 6
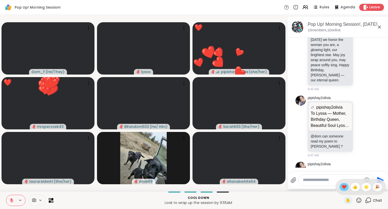
click at [342, 186] on span "❤️" at bounding box center [344, 187] width 5 height 6
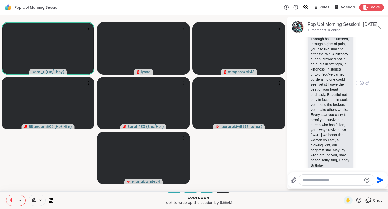
scroll to position [1858, 0]
click at [362, 84] on icon at bounding box center [362, 84] width 2 height 1
click at [345, 73] on div "Select Reaction: Astonished" at bounding box center [344, 75] width 5 height 5
click at [367, 84] on icon at bounding box center [367, 87] width 5 height 6
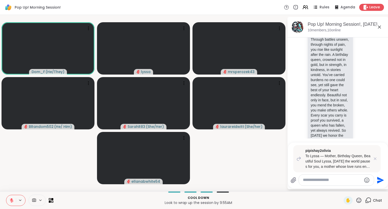
click at [361, 199] on icon at bounding box center [359, 200] width 6 height 6
click at [342, 188] on span "❤️" at bounding box center [344, 187] width 5 height 6
click at [356, 200] on div "✋" at bounding box center [353, 200] width 18 height 8
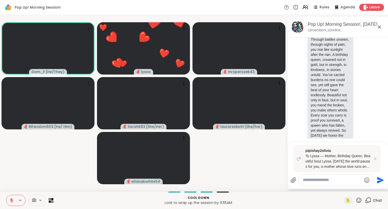
click at [360, 199] on icon at bounding box center [359, 200] width 6 height 6
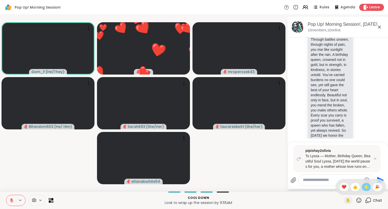
click at [366, 188] on span "🌟" at bounding box center [366, 187] width 5 height 6
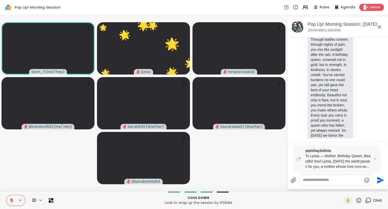
click at [358, 202] on icon at bounding box center [359, 200] width 5 height 5
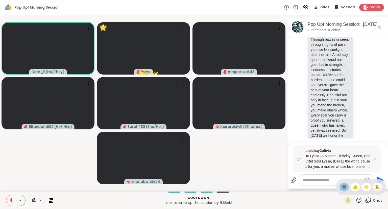
click at [344, 189] on span "❤️" at bounding box center [344, 187] width 5 height 6
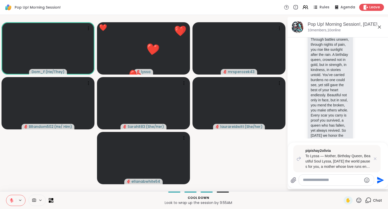
click at [7, 200] on button at bounding box center [11, 200] width 10 height 11
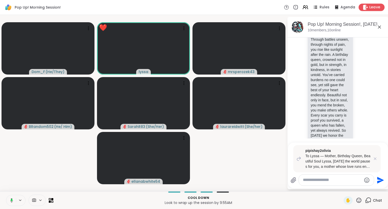
click at [369, 6] on div "Leave" at bounding box center [372, 7] width 26 height 7
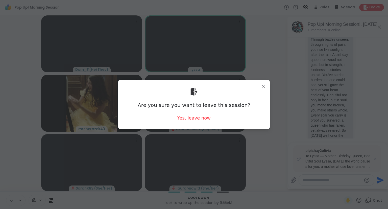
click at [194, 119] on div "Yes, leave now" at bounding box center [194, 118] width 33 height 6
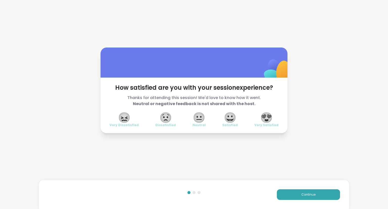
click at [266, 118] on span "😍" at bounding box center [266, 117] width 13 height 9
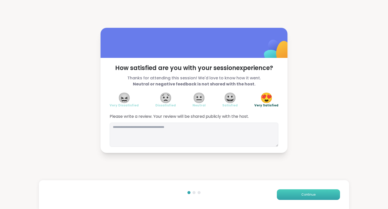
click at [294, 191] on button "Continue" at bounding box center [308, 194] width 63 height 11
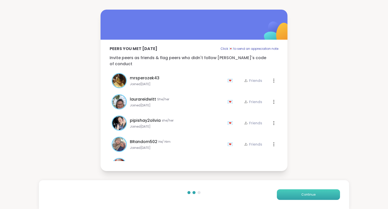
click at [294, 191] on button "Continue" at bounding box center [308, 194] width 63 height 11
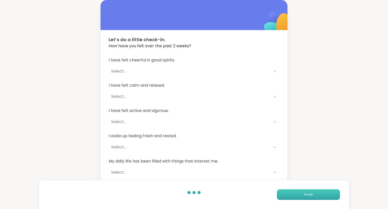
click at [294, 191] on button "Finish" at bounding box center [308, 194] width 63 height 11
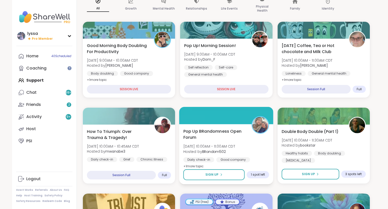
scroll to position [51, 0]
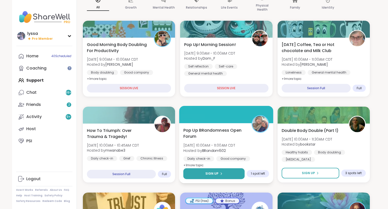
click at [212, 170] on button "Sign Up" at bounding box center [214, 173] width 61 height 11
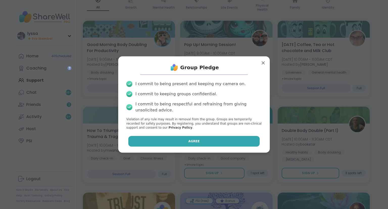
click at [193, 141] on span "Agree" at bounding box center [194, 141] width 11 height 5
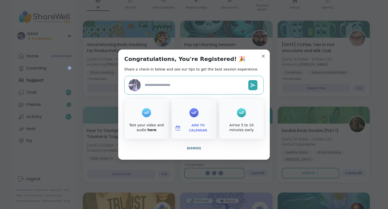
type textarea "*"
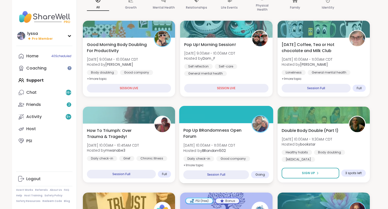
click at [235, 130] on span "Pop Up BRandomness Open Forum" at bounding box center [215, 133] width 63 height 12
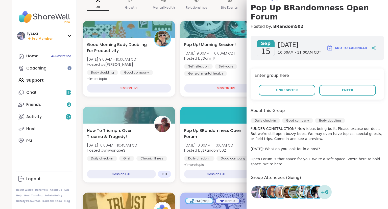
scroll to position [0, 0]
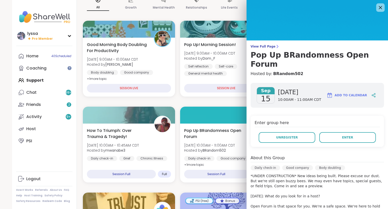
click at [381, 9] on icon at bounding box center [381, 7] width 6 height 6
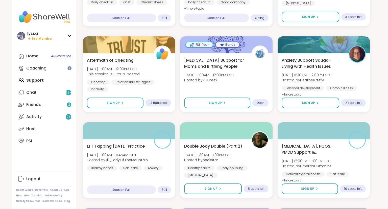
scroll to position [207, 0]
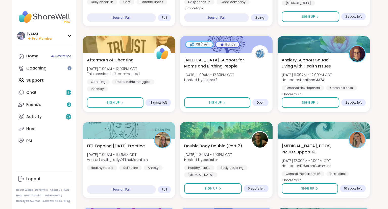
drag, startPoint x: 376, startPoint y: 80, endPoint x: 372, endPoint y: 66, distance: 14.0
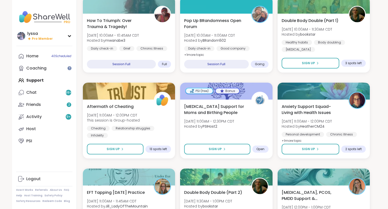
scroll to position [0, 0]
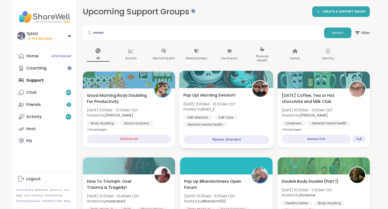
click at [248, 120] on div "Self reflection Self-care General mental health" at bounding box center [227, 121] width 86 height 12
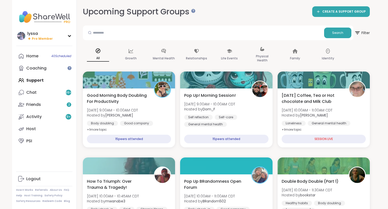
click at [218, 12] on div "Upcoming Support Groups CREATE A SUPPORT GROUP" at bounding box center [226, 11] width 287 height 11
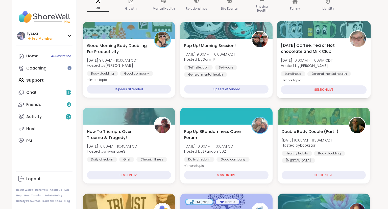
scroll to position [51, 0]
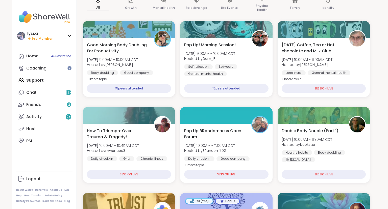
click at [256, 137] on div "Pop Up BRandomness Open Forum Mon, Sep 15 | 10:00AM - 11:00AM CDT Hosted by BRa…" at bounding box center [227, 147] width 86 height 41
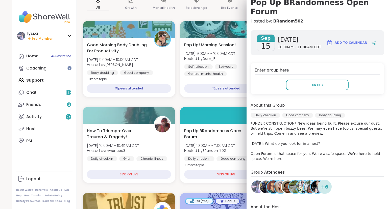
scroll to position [53, 0]
click at [297, 81] on div "Enter group here Enter" at bounding box center [318, 78] width 134 height 31
click at [296, 80] on button "Enter" at bounding box center [317, 85] width 63 height 11
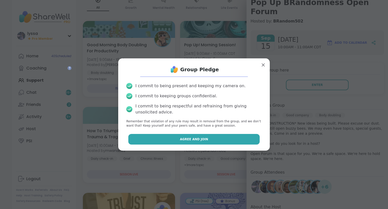
click at [219, 137] on button "Agree and Join" at bounding box center [194, 139] width 132 height 11
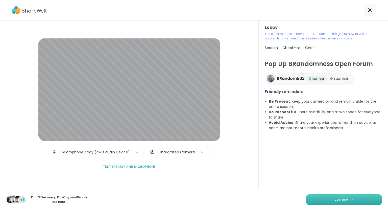
click at [347, 199] on span "Join now" at bounding box center [342, 200] width 14 height 5
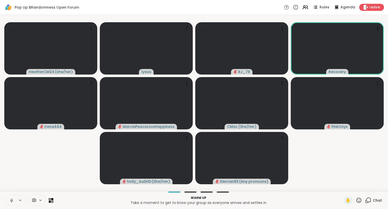
click at [9, 199] on button at bounding box center [11, 200] width 10 height 11
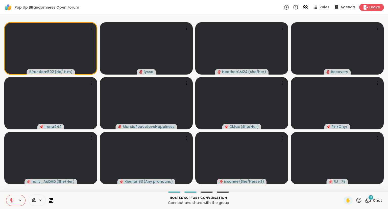
click at [388, 59] on div "BRandom502 ( He/ Him ) lyssa HeatherCM24 ( she/her ) Recovery Irena444 MarciaPe…" at bounding box center [194, 103] width 388 height 177
click at [12, 202] on icon at bounding box center [12, 201] width 4 height 4
click at [10, 201] on icon at bounding box center [11, 200] width 5 height 5
click at [360, 200] on icon at bounding box center [359, 200] width 6 height 6
click at [343, 188] on span "❤️" at bounding box center [344, 187] width 5 height 6
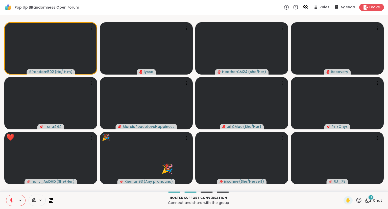
click at [362, 201] on icon at bounding box center [359, 200] width 6 height 6
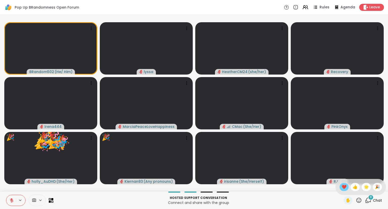
click at [343, 187] on span "❤️" at bounding box center [344, 187] width 5 height 6
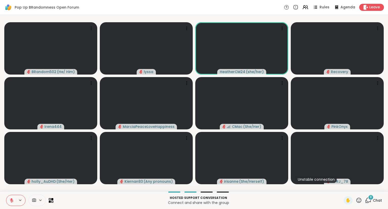
click at [12, 200] on icon at bounding box center [11, 200] width 5 height 5
click at [10, 199] on icon at bounding box center [11, 200] width 5 height 5
click at [10, 198] on button at bounding box center [11, 200] width 10 height 11
click at [9, 201] on button at bounding box center [11, 200] width 10 height 11
click at [358, 199] on icon at bounding box center [359, 200] width 5 height 5
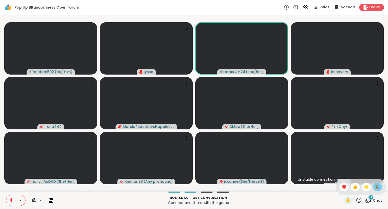
click at [376, 190] on span "🎉" at bounding box center [377, 187] width 5 height 6
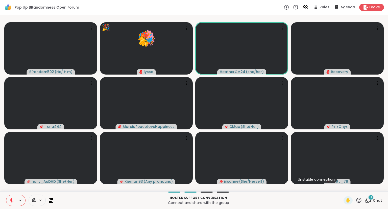
click at [357, 202] on icon at bounding box center [359, 200] width 6 height 6
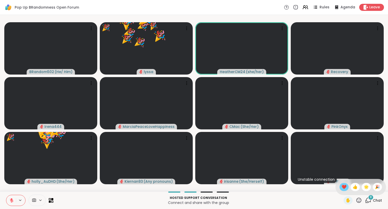
click at [342, 189] on span "❤️" at bounding box center [344, 187] width 5 height 6
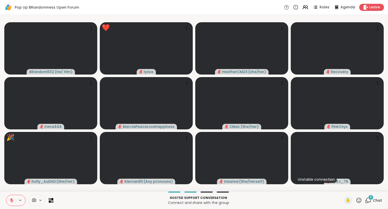
click at [13, 197] on button at bounding box center [11, 200] width 10 height 11
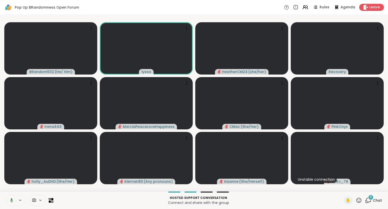
click at [11, 201] on icon at bounding box center [11, 200] width 5 height 5
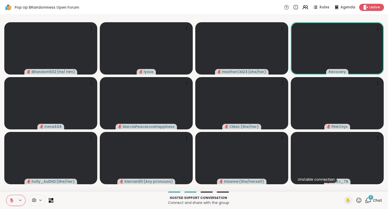
click at [358, 198] on icon at bounding box center [359, 200] width 6 height 6
click at [373, 187] on div "🎉" at bounding box center [377, 187] width 9 height 8
click at [358, 203] on icon at bounding box center [359, 200] width 6 height 6
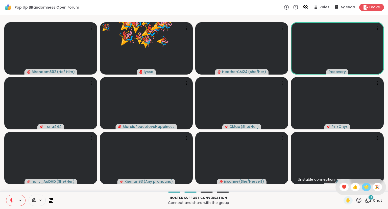
click at [363, 190] on div "🌟" at bounding box center [366, 187] width 9 height 8
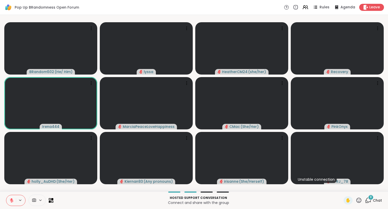
click at [361, 200] on icon at bounding box center [359, 200] width 6 height 6
click at [376, 190] on span "🎉" at bounding box center [377, 187] width 5 height 6
click at [360, 201] on icon at bounding box center [359, 200] width 6 height 6
click at [342, 189] on span "❤️" at bounding box center [344, 187] width 5 height 6
click at [360, 202] on icon at bounding box center [359, 200] width 6 height 6
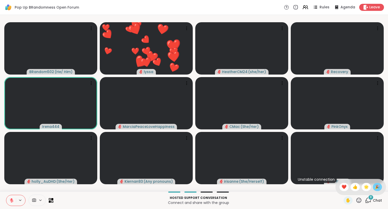
click at [376, 188] on span "🎉" at bounding box center [377, 187] width 5 height 6
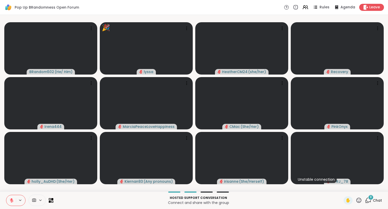
click at [11, 202] on icon at bounding box center [12, 201] width 4 height 4
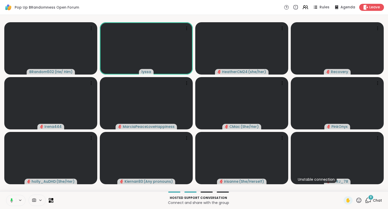
click at [11, 196] on button at bounding box center [11, 200] width 10 height 11
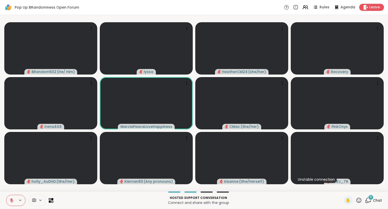
click at [360, 203] on icon at bounding box center [359, 200] width 6 height 6
click at [378, 189] on span "🎉" at bounding box center [377, 187] width 5 height 6
click at [360, 203] on icon at bounding box center [359, 200] width 6 height 6
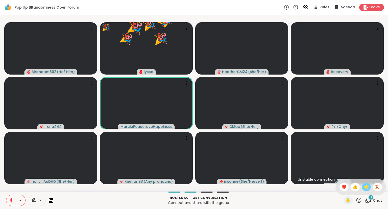
click at [363, 190] on div "🌟" at bounding box center [366, 187] width 9 height 8
click at [359, 203] on icon at bounding box center [359, 200] width 6 height 6
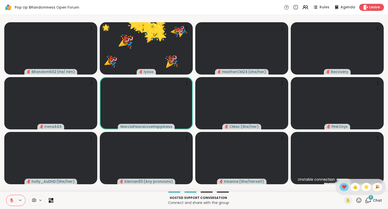
click at [344, 189] on span "❤️" at bounding box center [344, 187] width 5 height 6
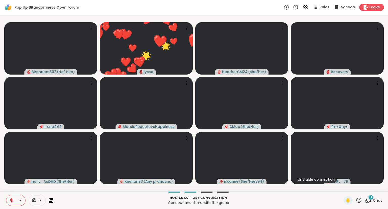
click at [13, 202] on icon at bounding box center [11, 200] width 5 height 5
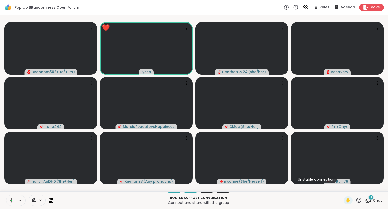
click at [10, 202] on icon at bounding box center [11, 200] width 5 height 5
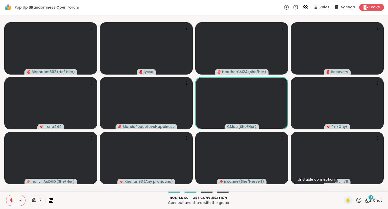
click at [358, 203] on icon at bounding box center [359, 200] width 5 height 5
click at [375, 189] on div "🎉" at bounding box center [377, 187] width 9 height 8
click at [10, 200] on icon at bounding box center [11, 200] width 5 height 5
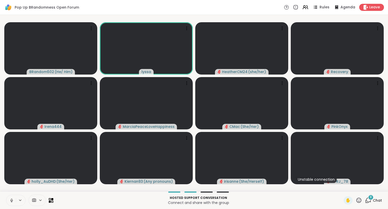
click at [12, 199] on icon at bounding box center [11, 200] width 1 height 2
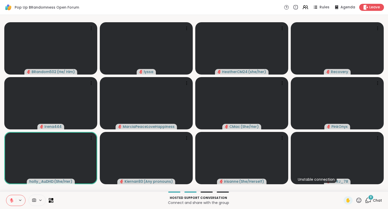
click at [359, 204] on div "✋" at bounding box center [353, 200] width 18 height 8
click at [359, 203] on icon at bounding box center [359, 200] width 6 height 6
click at [344, 188] on span "❤️" at bounding box center [344, 187] width 5 height 6
click at [360, 202] on icon at bounding box center [359, 200] width 6 height 6
click at [378, 189] on span "🎉" at bounding box center [377, 187] width 5 height 6
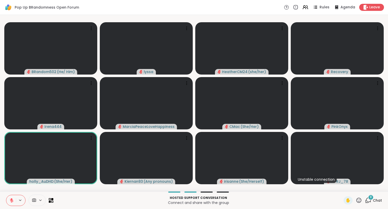
click at [357, 201] on icon at bounding box center [359, 200] width 5 height 5
click at [345, 186] on span "❤️" at bounding box center [344, 187] width 5 height 6
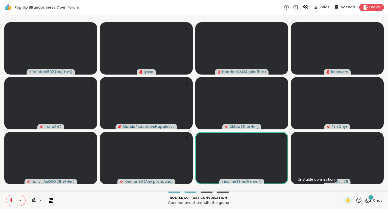
click at [358, 203] on icon at bounding box center [359, 200] width 6 height 6
click at [379, 189] on span "🎉" at bounding box center [377, 187] width 5 height 6
click at [362, 203] on icon at bounding box center [359, 200] width 6 height 6
click at [344, 187] on span "❤️" at bounding box center [344, 187] width 5 height 6
click at [359, 202] on icon at bounding box center [359, 200] width 6 height 6
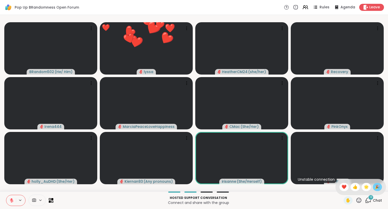
click at [377, 189] on span "🎉" at bounding box center [377, 187] width 5 height 6
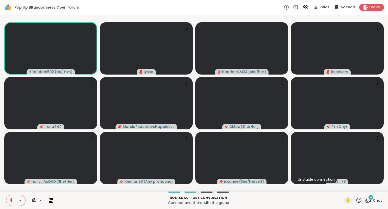
click at [388, 186] on div "BRandom502 ( He/ Him ) lyssa HeatherCM24 ( she/her ) Recovery Irena444 MarciaPe…" at bounding box center [194, 103] width 388 height 177
click at [388, 147] on div "BRandom502 ( He/ Him ) lyssa HeatherCM24 ( she/her ) Recovery Irena444 MarciaPe…" at bounding box center [194, 103] width 388 height 177
click at [11, 201] on icon at bounding box center [11, 200] width 5 height 5
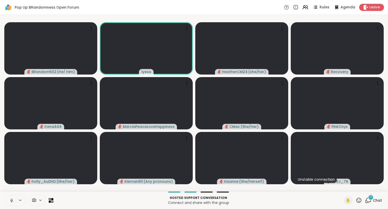
click at [12, 200] on icon at bounding box center [11, 200] width 5 height 5
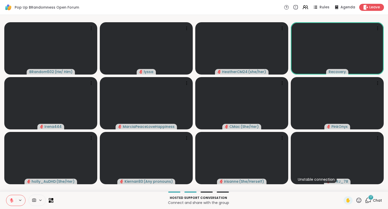
click at [0, 158] on div "BRandom502 ( He/ Him ) lyssa HeatherCM24 ( she/her ) Recovery Irena444 MarciaPe…" at bounding box center [194, 103] width 388 height 177
click at [373, 202] on div "17 Chat" at bounding box center [373, 200] width 17 height 8
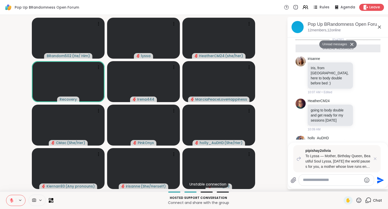
scroll to position [469, 0]
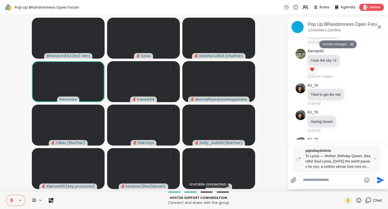
click at [309, 182] on textarea "Type your message" at bounding box center [332, 180] width 59 height 5
type textarea "***"
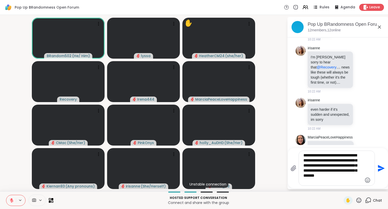
scroll to position [773, 0]
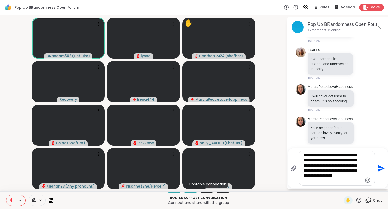
type textarea "**********"
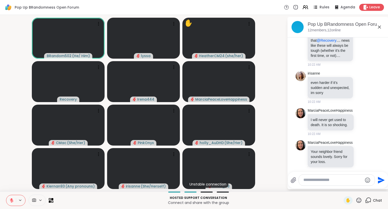
scroll to position [811, 0]
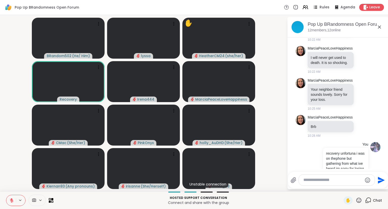
click at [379, 25] on icon at bounding box center [380, 27] width 6 height 6
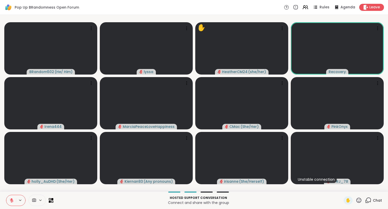
click at [360, 201] on icon at bounding box center [359, 200] width 6 height 6
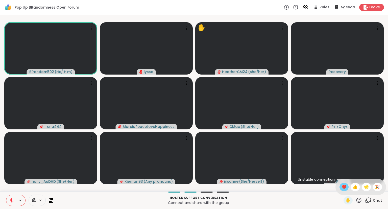
click at [344, 185] on span "❤️" at bounding box center [344, 187] width 5 height 6
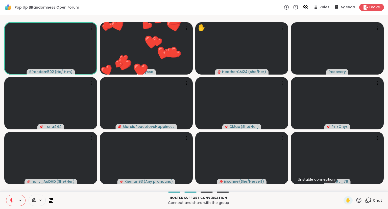
click at [370, 199] on icon at bounding box center [368, 200] width 6 height 6
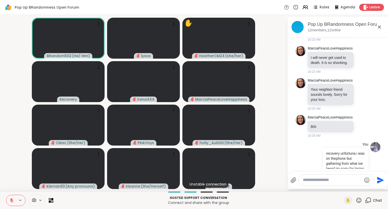
click at [380, 27] on icon at bounding box center [380, 27] width 6 height 6
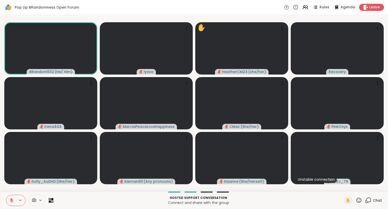
click at [359, 202] on icon at bounding box center [359, 200] width 6 height 6
click at [341, 184] on div "❤️" at bounding box center [344, 187] width 9 height 8
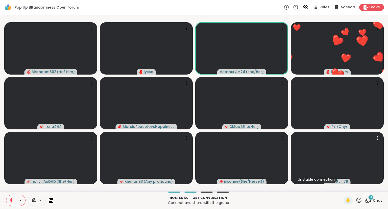
click at [360, 204] on div "✋" at bounding box center [353, 200] width 18 height 8
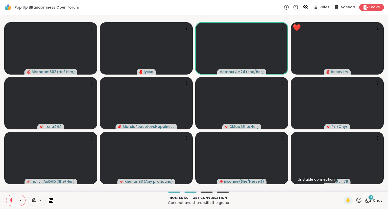
click at [357, 202] on icon at bounding box center [359, 200] width 6 height 6
click at [342, 184] on div "❤️" at bounding box center [344, 187] width 9 height 8
click at [360, 203] on icon at bounding box center [359, 200] width 6 height 6
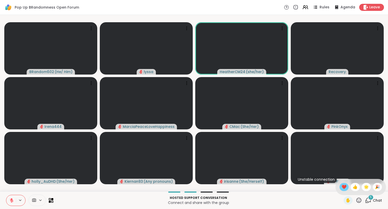
click at [342, 188] on span "❤️" at bounding box center [344, 187] width 5 height 6
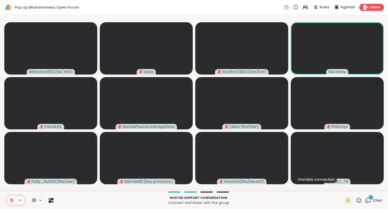
click at [346, 196] on div "Hosted support conversation Connect and share with the group ✋ 7 Chat" at bounding box center [194, 200] width 388 height 18
click at [344, 202] on div "✋" at bounding box center [348, 200] width 9 height 8
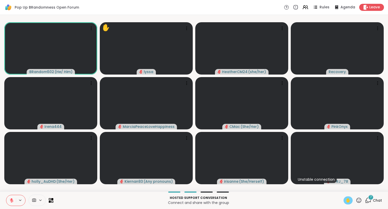
click at [373, 199] on div "7" at bounding box center [371, 198] width 6 height 6
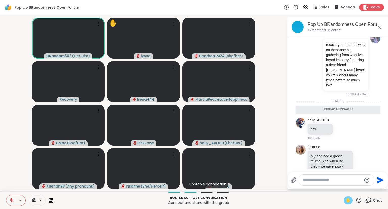
scroll to position [1238, 0]
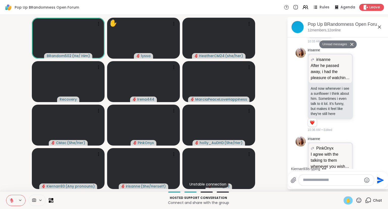
click at [381, 27] on icon at bounding box center [380, 27] width 6 height 6
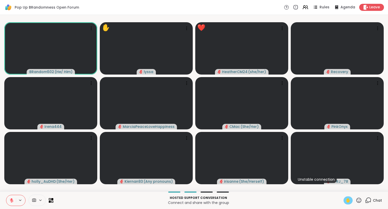
click at [11, 200] on icon at bounding box center [12, 201] width 4 height 4
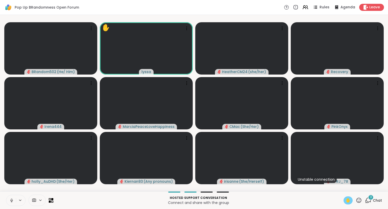
click at [8, 201] on button at bounding box center [11, 200] width 10 height 11
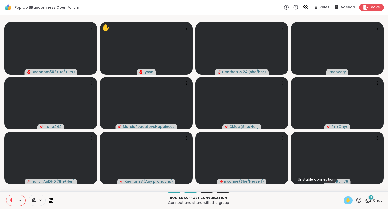
click at [0, 158] on div "BRandom502 ( He/ Him ) ✋ lyssa HeatherCM24 ( she/her ) Recovery Irena444 Marcia…" at bounding box center [194, 103] width 388 height 177
click at [347, 199] on span "✋" at bounding box center [348, 201] width 5 height 6
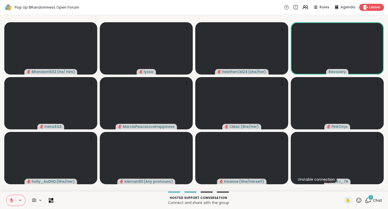
click at [356, 202] on div "✋" at bounding box center [353, 200] width 18 height 8
click at [359, 200] on icon at bounding box center [359, 200] width 6 height 6
click at [342, 187] on span "❤️" at bounding box center [344, 187] width 5 height 6
click at [360, 199] on icon at bounding box center [359, 200] width 6 height 6
click at [342, 188] on span "❤️" at bounding box center [344, 187] width 5 height 6
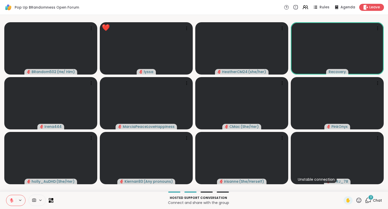
click at [11, 201] on icon at bounding box center [12, 201] width 4 height 4
click at [12, 200] on icon at bounding box center [11, 200] width 3 height 4
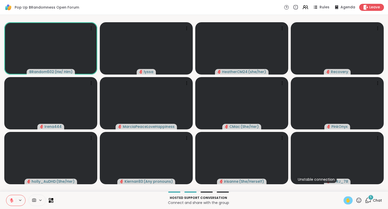
click at [346, 200] on span "✋" at bounding box center [348, 201] width 5 height 6
click at [12, 200] on icon at bounding box center [12, 199] width 2 height 2
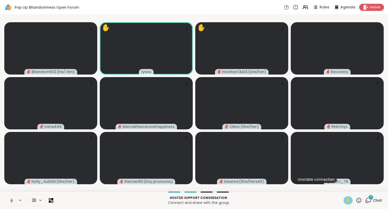
click at [11, 202] on icon at bounding box center [11, 200] width 5 height 5
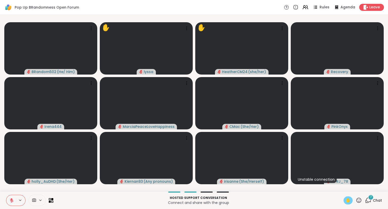
click at [344, 200] on div "✋" at bounding box center [348, 200] width 9 height 8
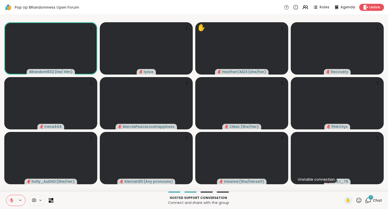
click at [359, 203] on icon at bounding box center [359, 200] width 5 height 5
click at [344, 189] on span "❤️" at bounding box center [344, 187] width 5 height 6
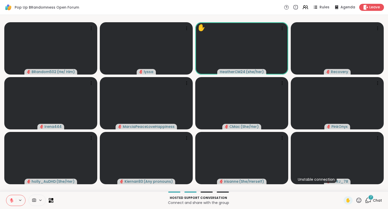
click at [361, 206] on div "Hosted support conversation Connect and share with the group ✋ 7 Chat" at bounding box center [194, 200] width 388 height 18
click at [360, 200] on icon at bounding box center [359, 200] width 6 height 6
click at [343, 189] on span "❤️" at bounding box center [344, 187] width 5 height 6
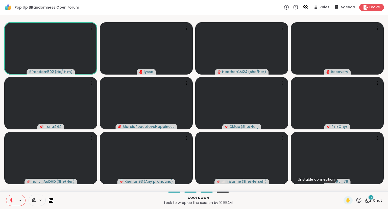
click at [374, 205] on div "Cool down Look to wrap up the session by 10:55AM ✋ 12 Chat" at bounding box center [194, 200] width 388 height 18
click at [372, 202] on icon at bounding box center [368, 200] width 6 height 6
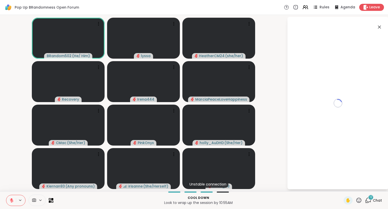
click at [352, 182] on div "Loading..." at bounding box center [338, 103] width 101 height 172
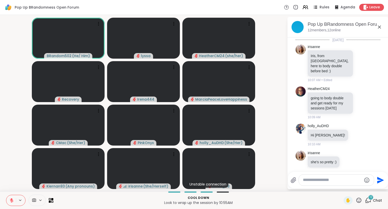
scroll to position [1938, 0]
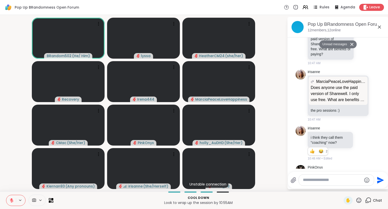
click at [346, 184] on div at bounding box center [336, 180] width 75 height 11
click at [345, 182] on textarea "Type your message" at bounding box center [332, 180] width 59 height 5
type textarea "**********"
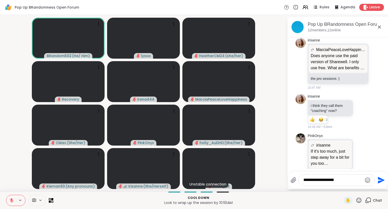
type textarea "**********"
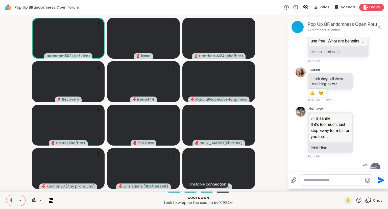
click at [380, 26] on icon at bounding box center [380, 27] width 6 height 6
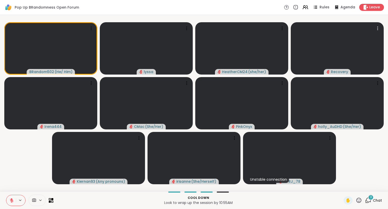
click at [1, 145] on div "BRandom502 ( He/ Him ) lyssa HeatherCM24 ( she/her ) Recovery Irena444 CMac ( S…" at bounding box center [194, 103] width 388 height 177
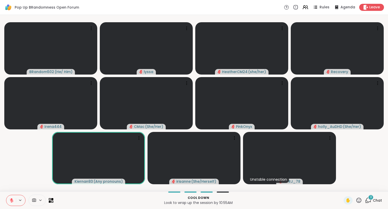
click at [360, 200] on icon at bounding box center [359, 200] width 6 height 6
click at [342, 187] on span "❤️" at bounding box center [344, 187] width 5 height 6
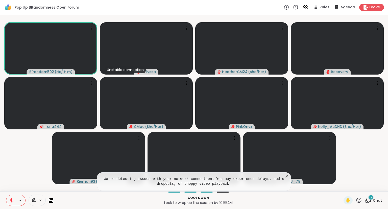
click at [286, 176] on icon at bounding box center [287, 176] width 5 height 5
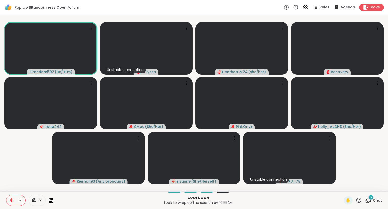
click at [13, 200] on icon at bounding box center [11, 200] width 5 height 5
click at [10, 203] on icon at bounding box center [11, 200] width 5 height 5
click at [11, 200] on icon at bounding box center [12, 201] width 4 height 4
click at [373, 201] on div "5 Chat" at bounding box center [373, 200] width 17 height 8
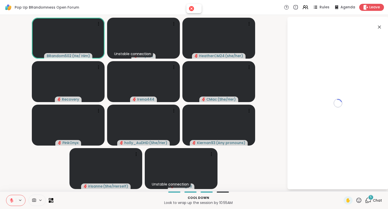
click at [352, 183] on div "Loading..." at bounding box center [338, 103] width 101 height 172
click at [351, 180] on div "Loading..." at bounding box center [338, 103] width 101 height 172
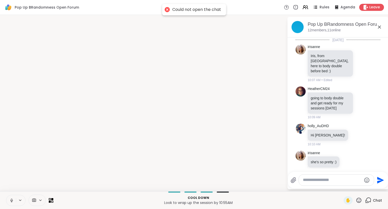
scroll to position [2159, 0]
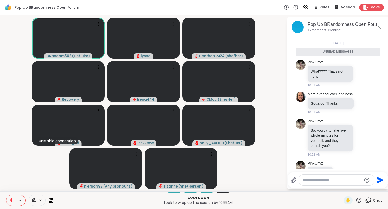
click at [11, 199] on icon at bounding box center [11, 200] width 5 height 5
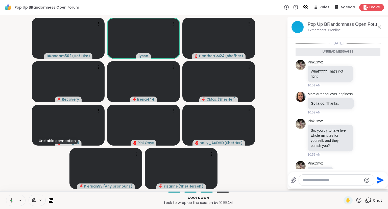
click at [380, 26] on icon at bounding box center [380, 27] width 6 height 6
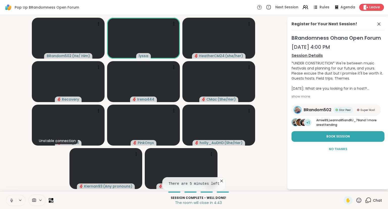
click at [11, 200] on icon at bounding box center [11, 200] width 5 height 5
click at [0, 169] on div "BRandom502 ( He/ Him ) lyssa HeatherCM24 ( she/her ) Recovery Irena444 CMac ( S…" at bounding box center [194, 103] width 388 height 177
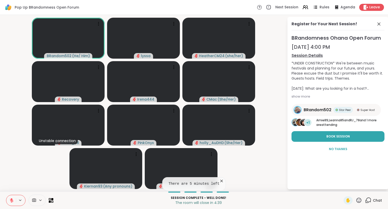
click at [357, 203] on icon at bounding box center [359, 200] width 6 height 6
click at [377, 186] on span "🎉" at bounding box center [377, 187] width 5 height 6
click at [359, 202] on icon at bounding box center [359, 200] width 6 height 6
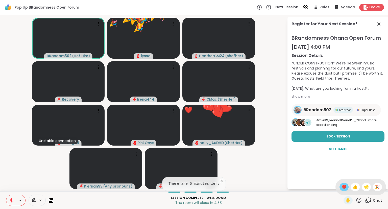
click at [340, 188] on div "❤️" at bounding box center [344, 187] width 9 height 8
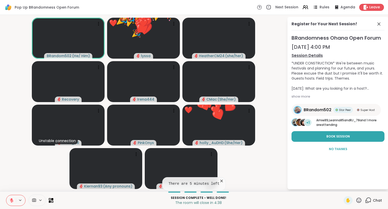
click at [358, 201] on icon at bounding box center [359, 200] width 5 height 5
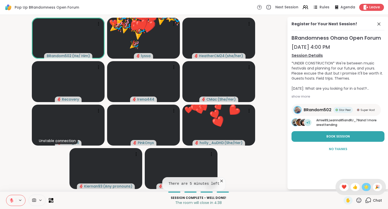
click at [365, 188] on span "🌟" at bounding box center [366, 187] width 5 height 6
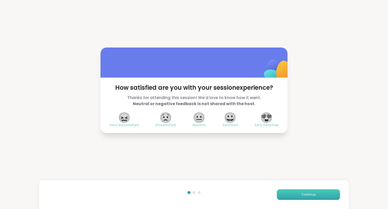
click at [326, 193] on button "Continue" at bounding box center [308, 194] width 63 height 11
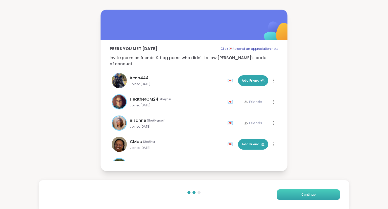
click at [326, 193] on button "Continue" at bounding box center [308, 194] width 63 height 11
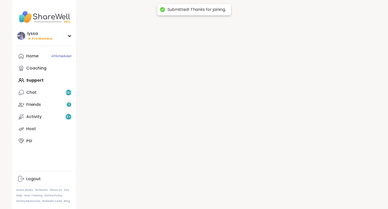
click at [326, 193] on div at bounding box center [226, 104] width 299 height 209
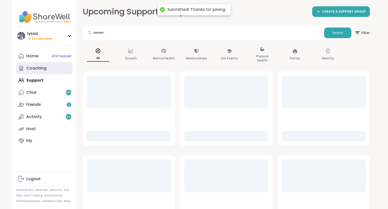
click at [34, 63] on link "Coaching" at bounding box center [44, 68] width 56 height 12
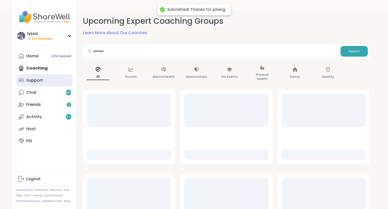
click at [30, 81] on div "Support" at bounding box center [34, 81] width 17 height 6
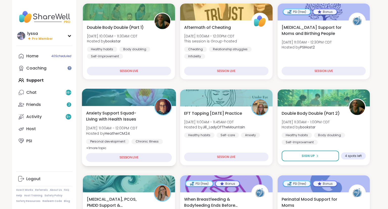
scroll to position [68, 0]
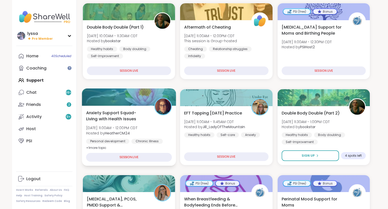
click at [137, 129] on span "[DATE] 11:00AM - 12:00PM CDT" at bounding box center [111, 127] width 51 height 5
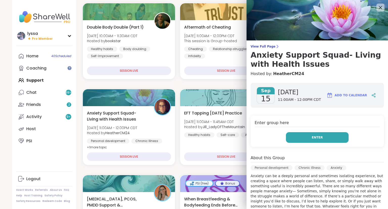
click at [291, 135] on button "Enter" at bounding box center [317, 137] width 63 height 11
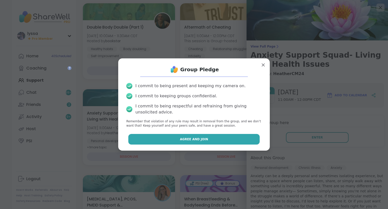
click at [253, 140] on button "Agree and Join" at bounding box center [194, 139] width 132 height 11
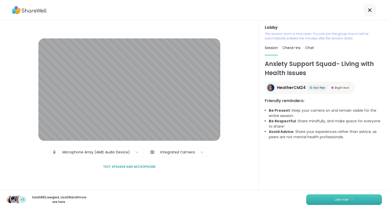
click at [357, 200] on button "Join now" at bounding box center [345, 199] width 76 height 11
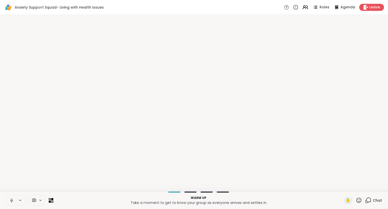
click at [11, 197] on button at bounding box center [11, 200] width 10 height 11
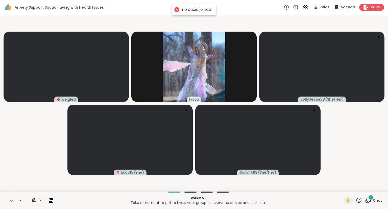
click at [10, 201] on icon at bounding box center [11, 200] width 5 height 5
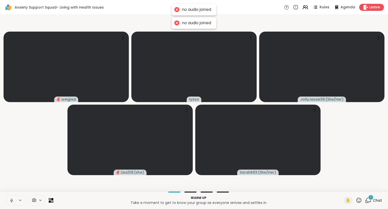
click at [11, 202] on icon at bounding box center [11, 200] width 5 height 5
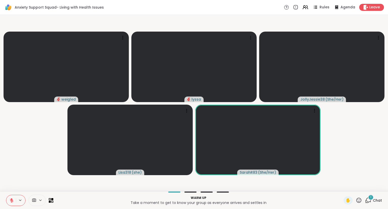
click at [370, 199] on div "1" at bounding box center [371, 198] width 6 height 6
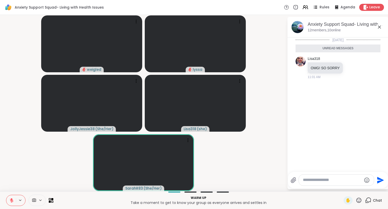
click at [346, 184] on div at bounding box center [336, 180] width 75 height 11
click at [341, 181] on textarea "Type your message" at bounding box center [332, 180] width 59 height 5
type textarea "***"
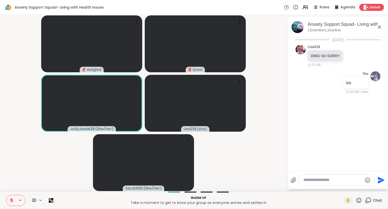
click at [379, 25] on icon at bounding box center [380, 27] width 6 height 6
